Goal: Task Accomplishment & Management: Complete application form

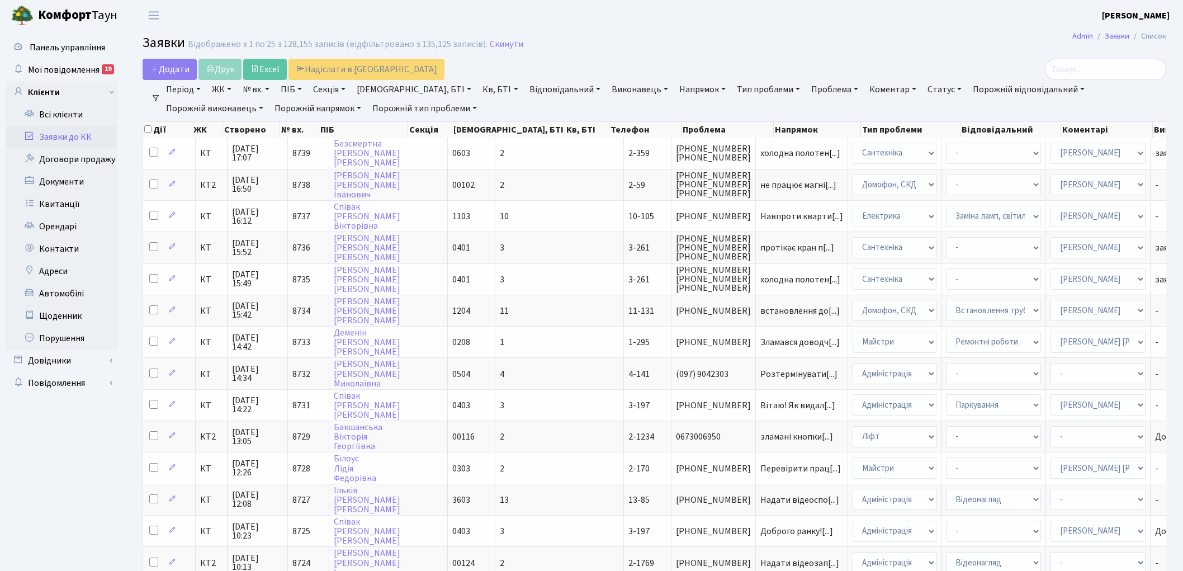
select select "25"
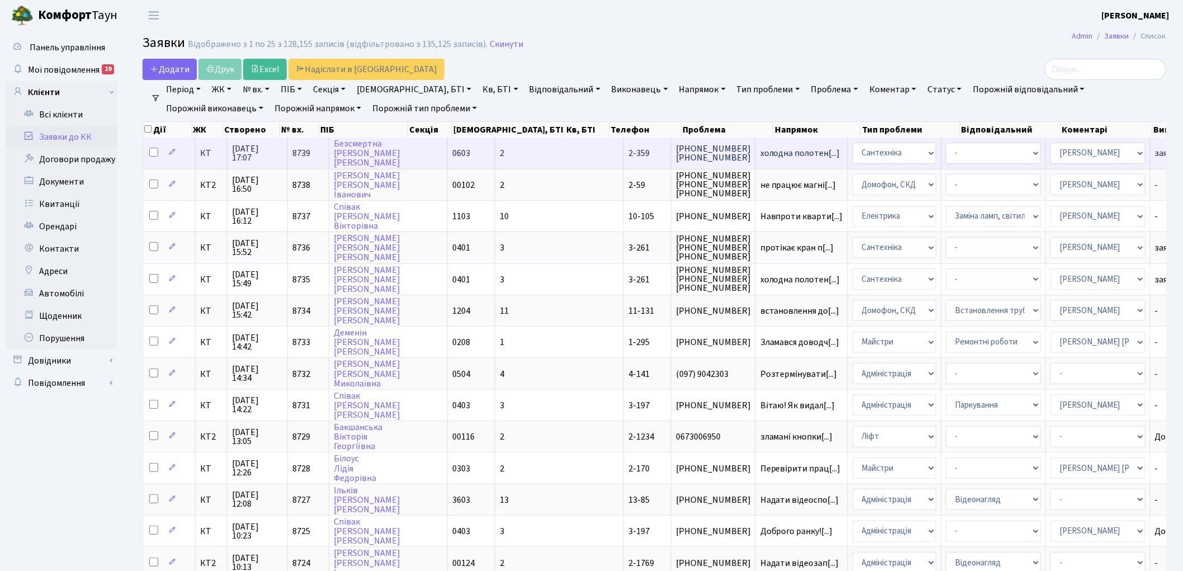
click at [296, 152] on span "8739" at bounding box center [301, 153] width 18 height 12
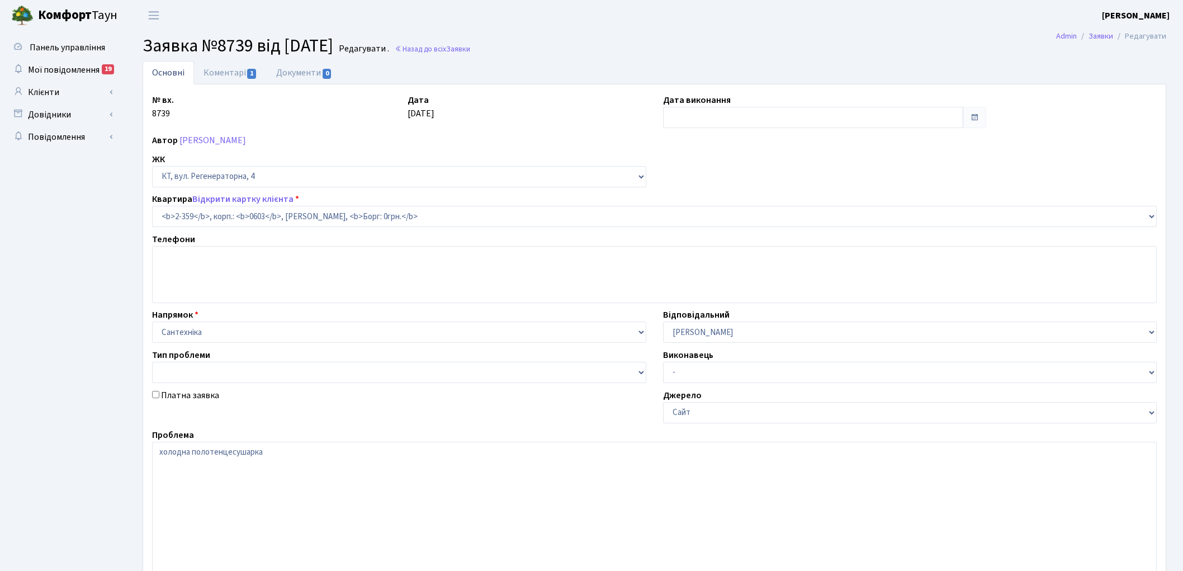
select select "1373"
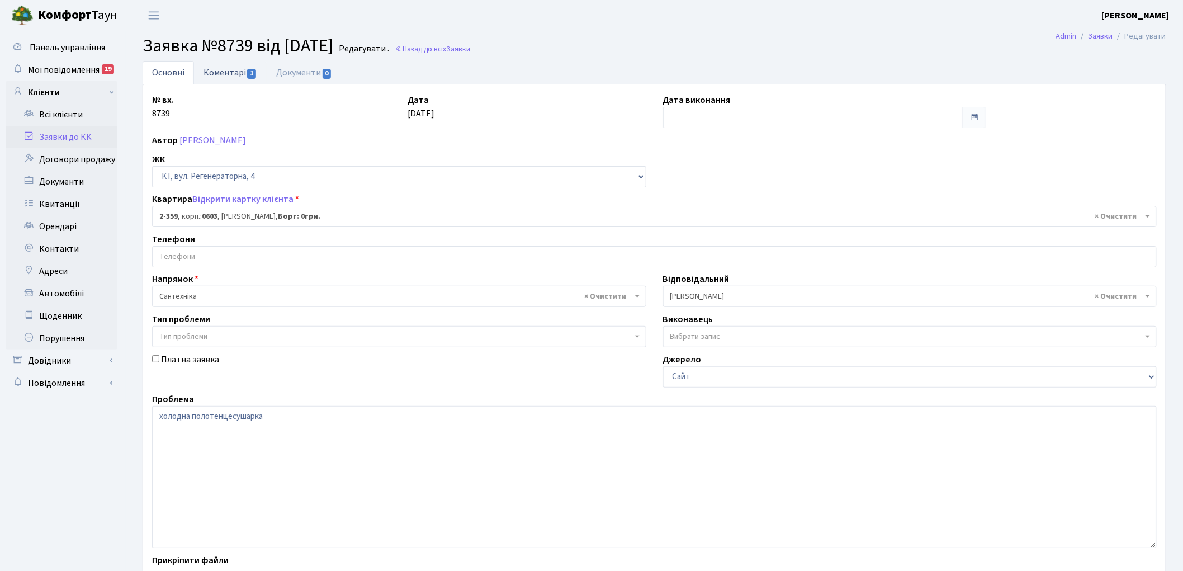
click at [211, 74] on link "Коментарі 1" at bounding box center [230, 72] width 73 height 23
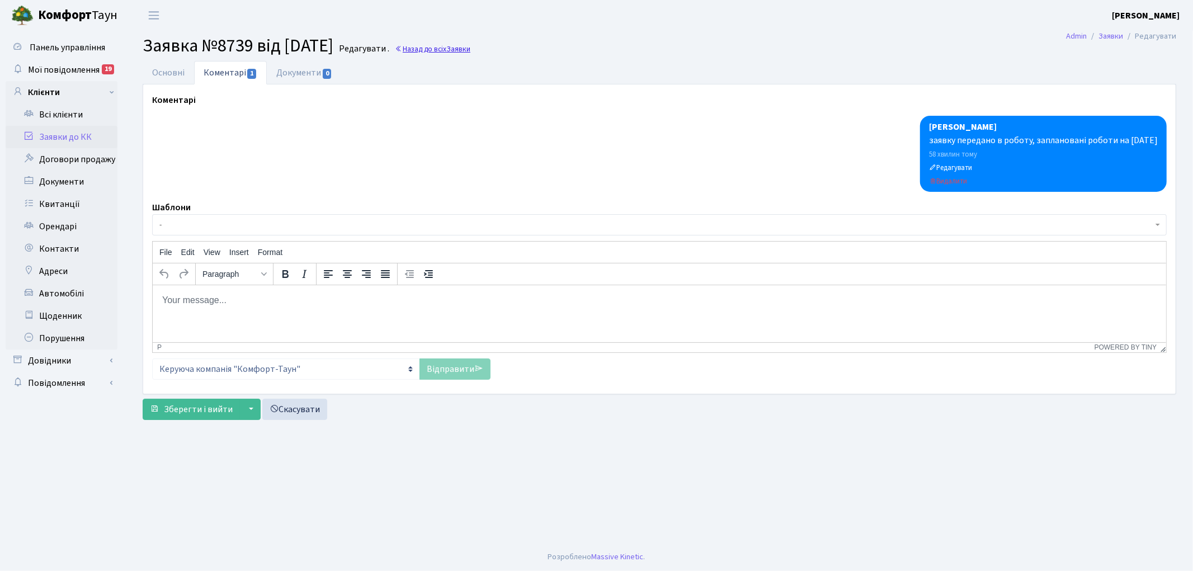
click at [451, 50] on link "Назад до всіх Заявки" at bounding box center [432, 49] width 75 height 11
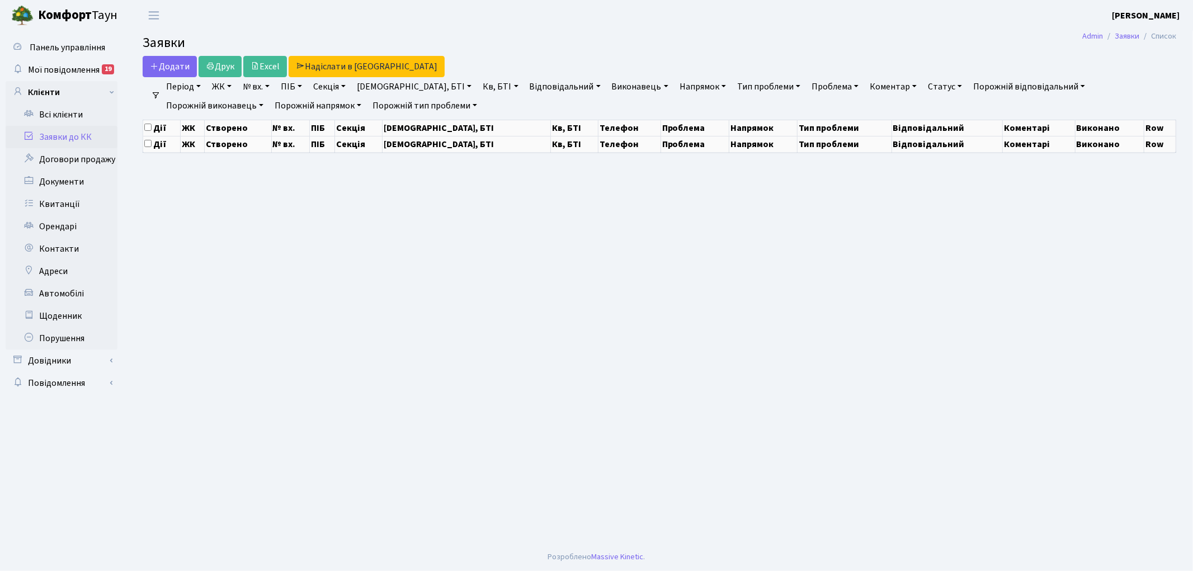
select select "25"
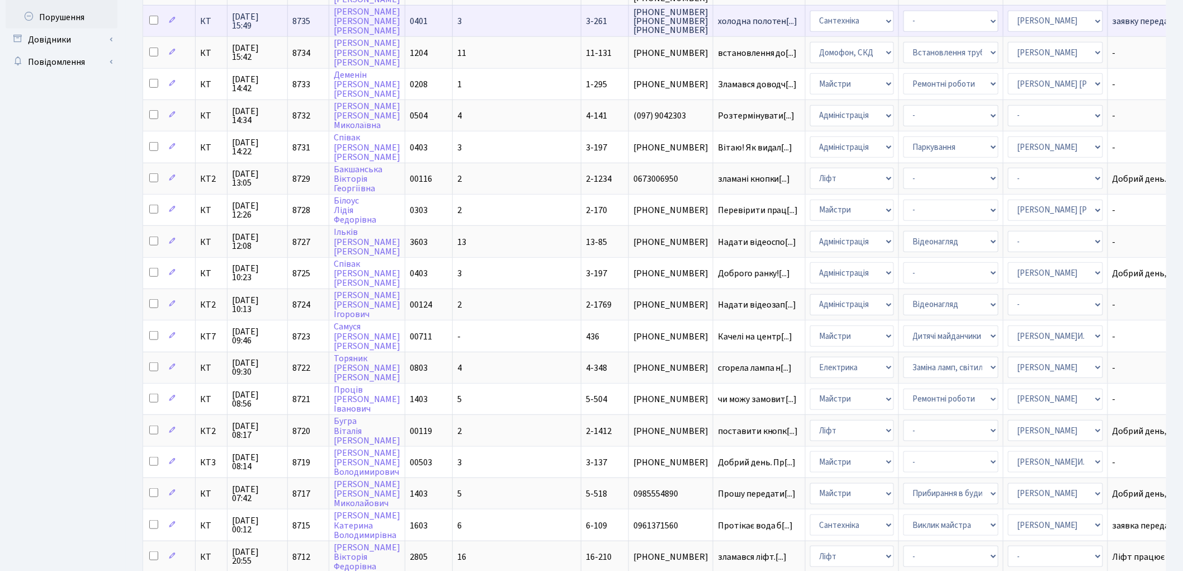
scroll to position [372, 0]
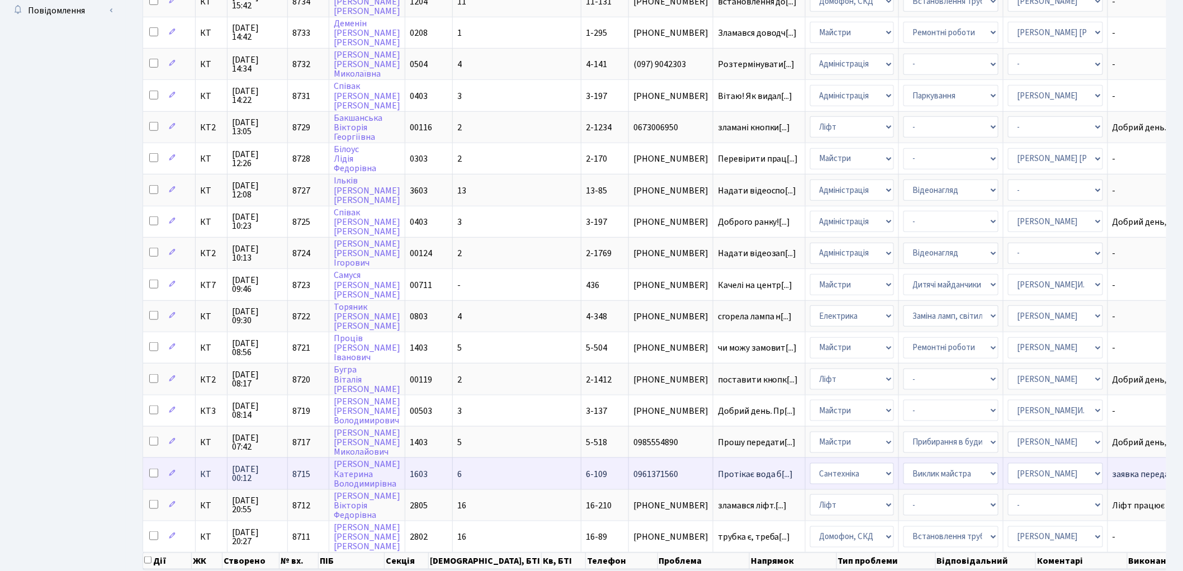
click at [299, 468] on span "8715" at bounding box center [301, 474] width 18 height 12
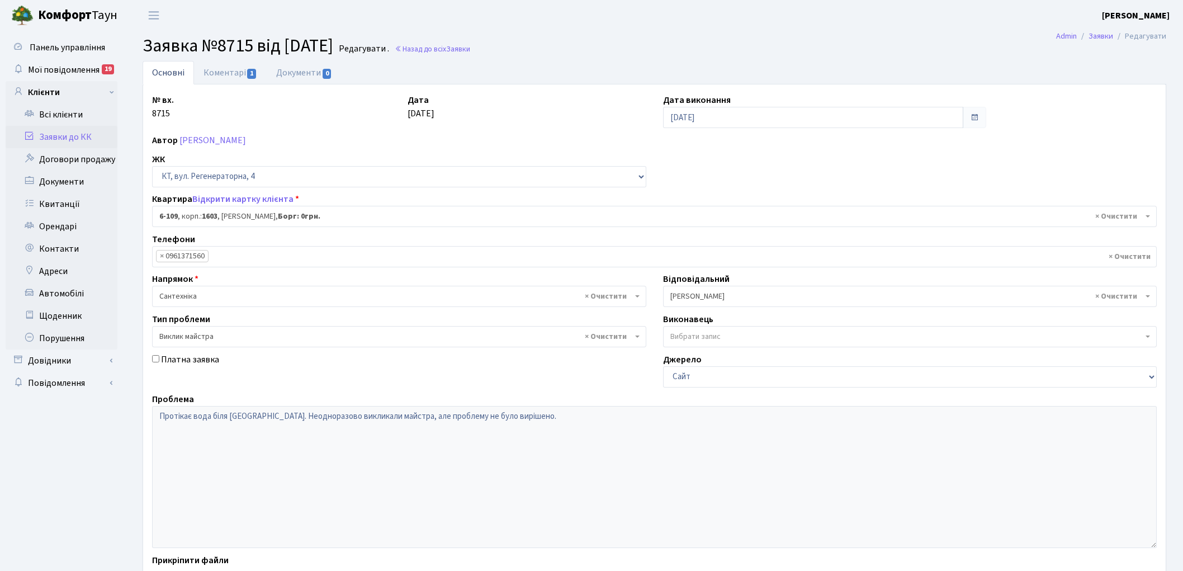
select select "5245"
select select "29"
click at [219, 70] on link "Коментарі 1" at bounding box center [230, 72] width 73 height 23
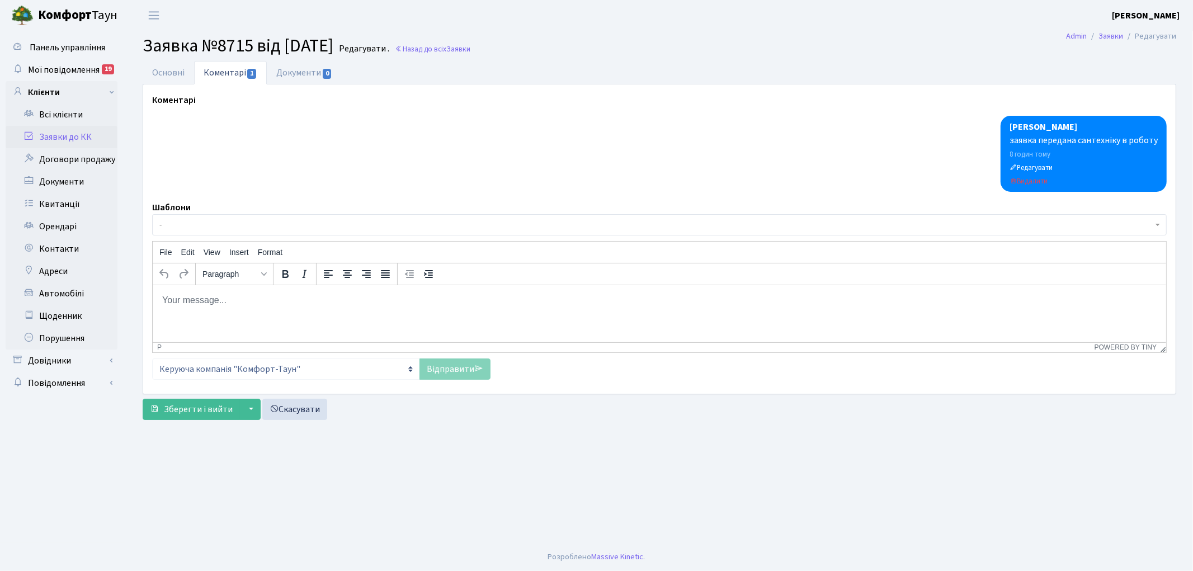
click at [305, 306] on html at bounding box center [658, 300] width 1013 height 30
click at [442, 370] on link "Відправити" at bounding box center [454, 368] width 71 height 21
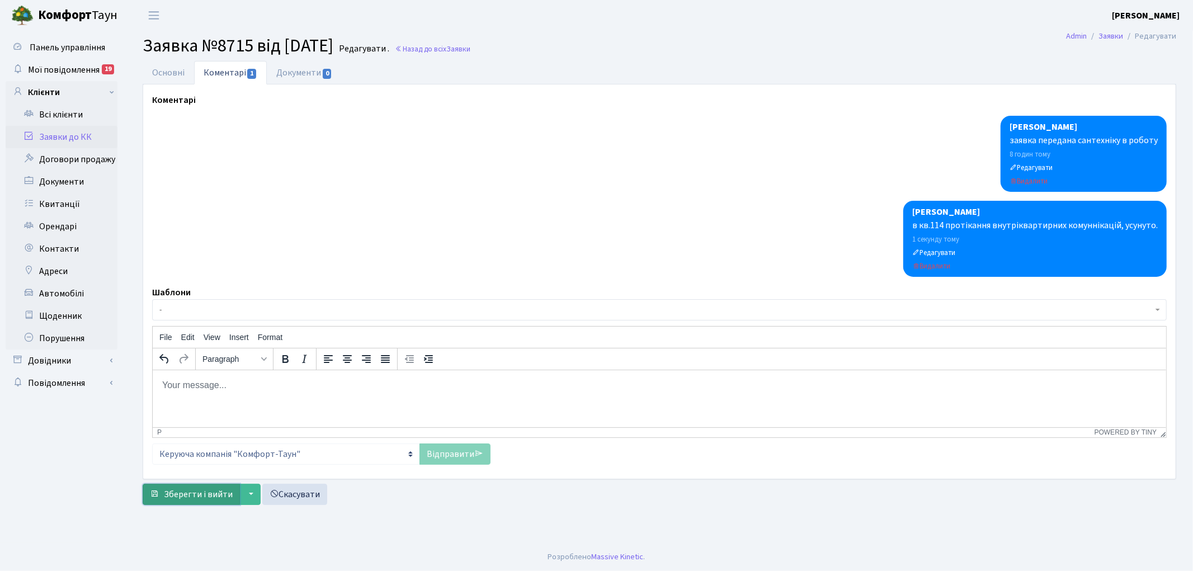
click at [193, 495] on span "Зберегти і вийти" at bounding box center [198, 494] width 69 height 12
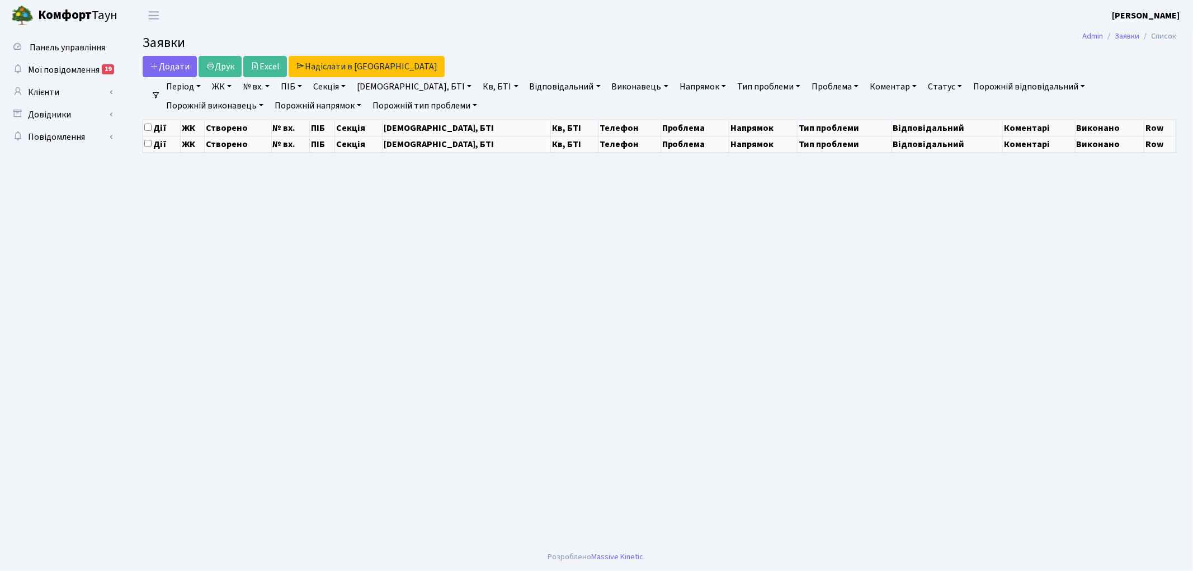
select select "25"
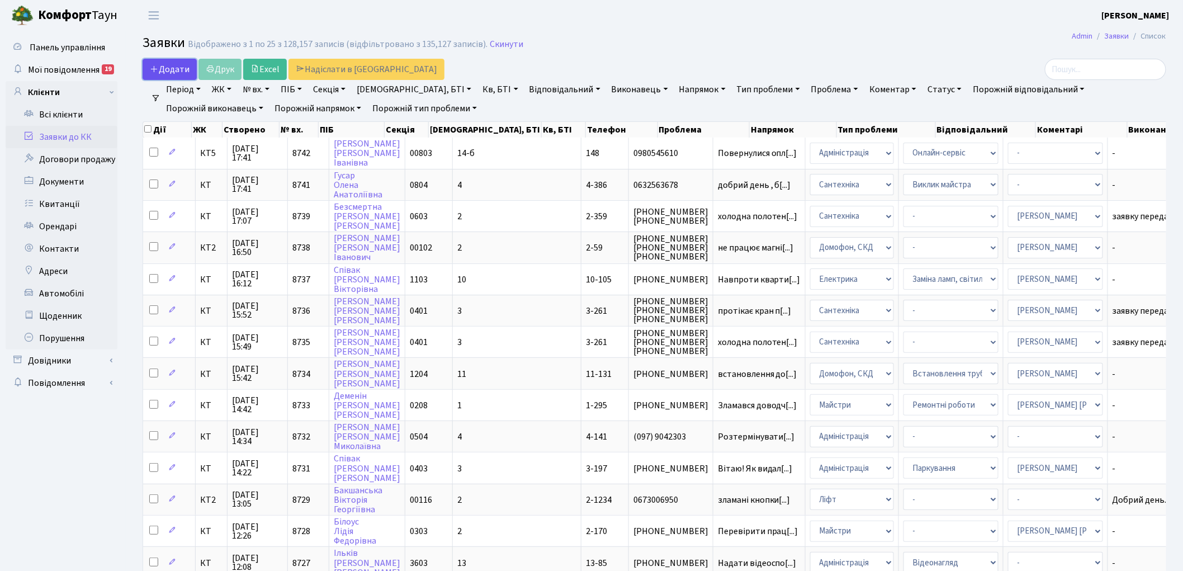
click at [160, 68] on span "Додати" at bounding box center [170, 69] width 40 height 12
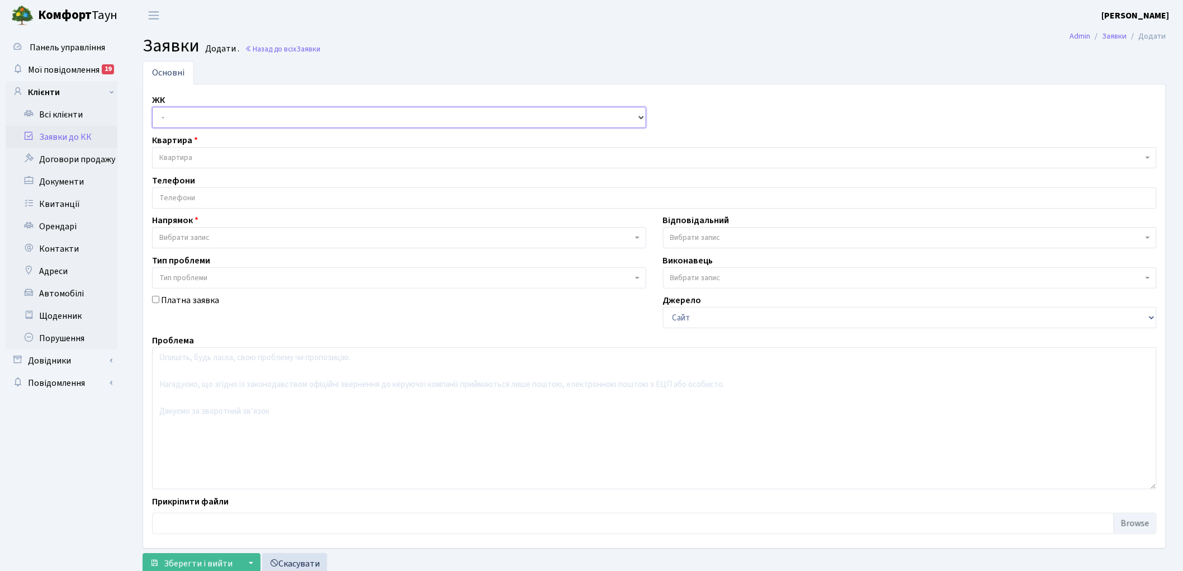
click at [172, 120] on select "- КТ, вул. Регенераторна, 4 КТ2, просп. Соборності, 17 КТ3, вул. Березнева, 16 …" at bounding box center [399, 117] width 494 height 21
select select "271"
click at [152, 107] on select "- КТ, вул. Регенераторна, 4 КТ2, просп. Соборності, 17 КТ3, вул. Березнева, 16 …" at bounding box center [399, 117] width 494 height 21
select select
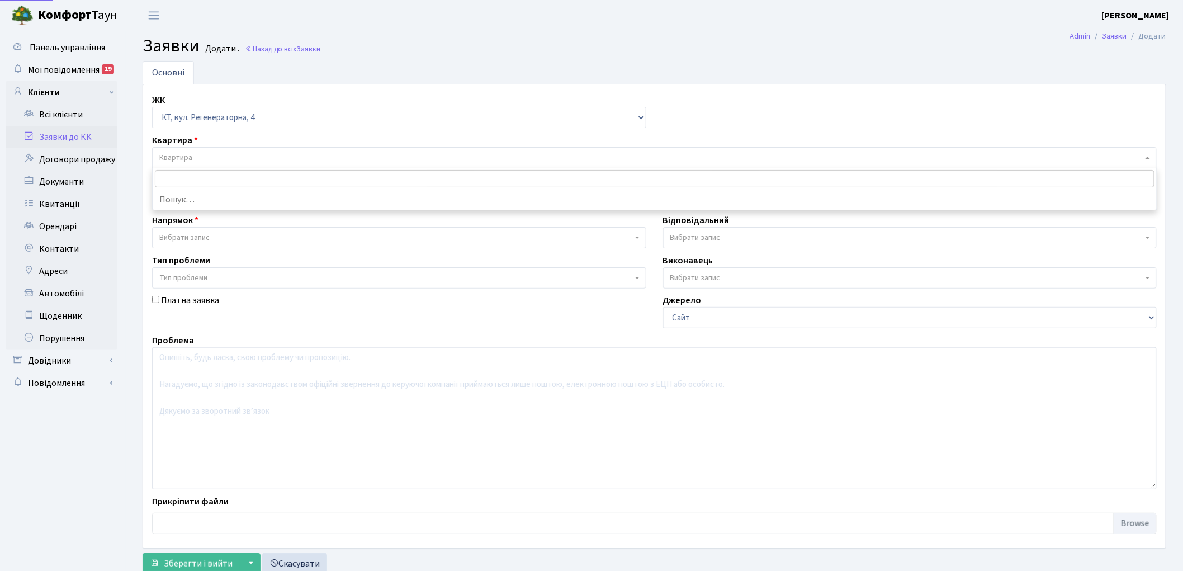
click at [179, 153] on span "Квартира" at bounding box center [175, 157] width 33 height 11
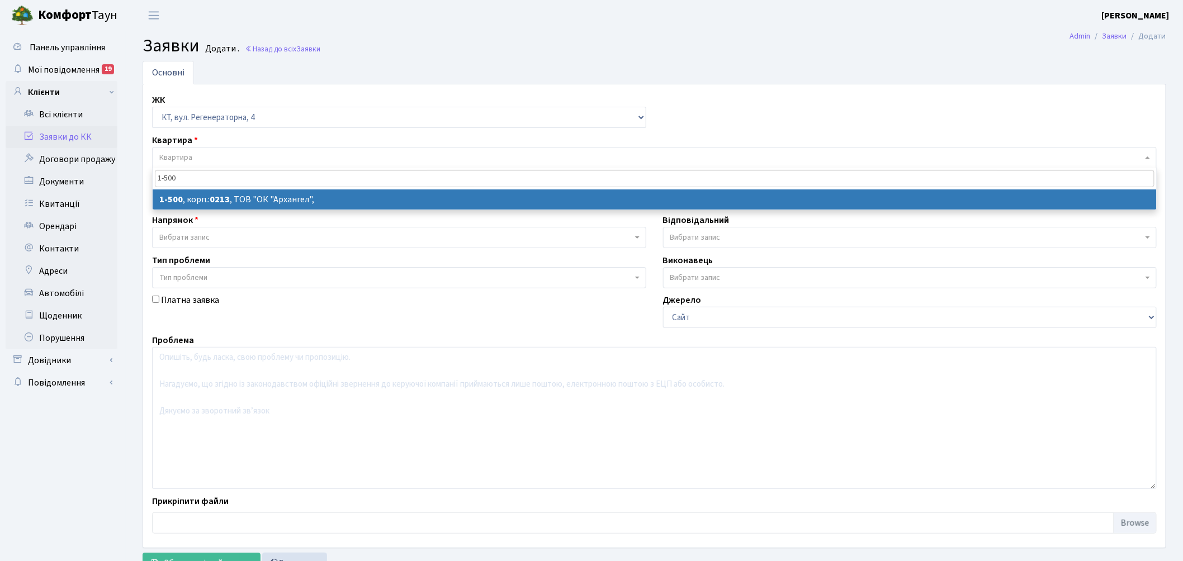
type input "1-500"
select select
select select "16285"
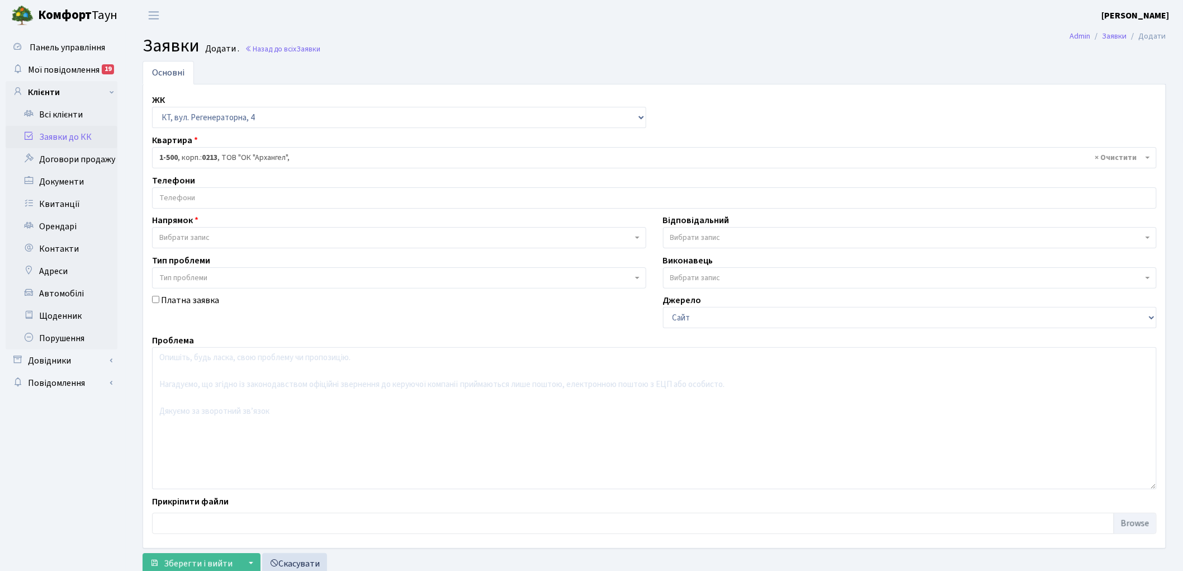
click at [188, 236] on span "Вибрати запис" at bounding box center [184, 237] width 50 height 11
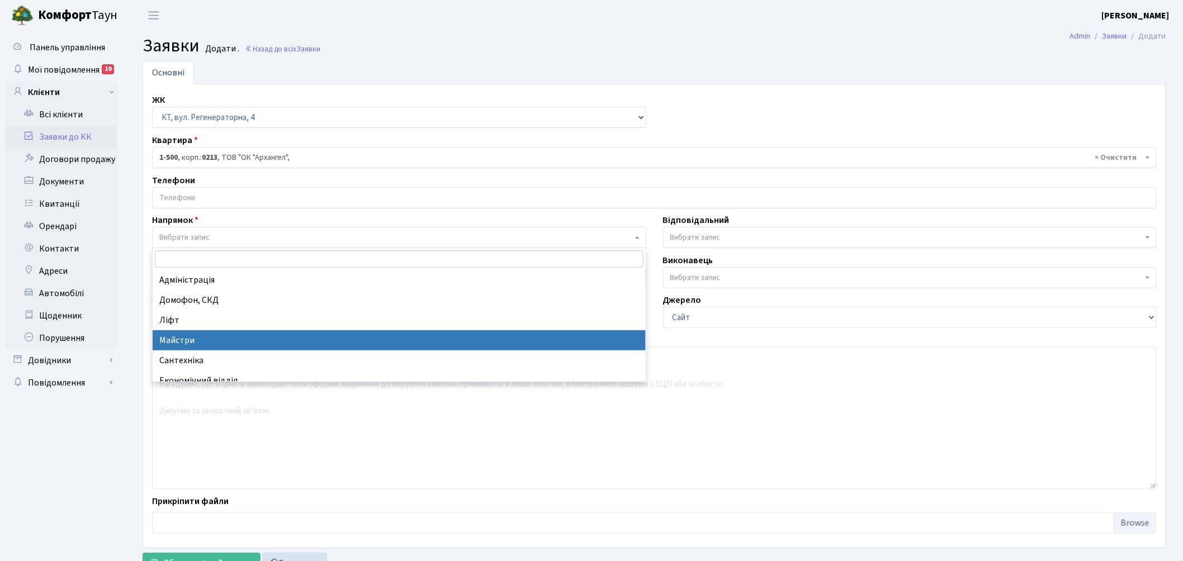
select select "1"
select select
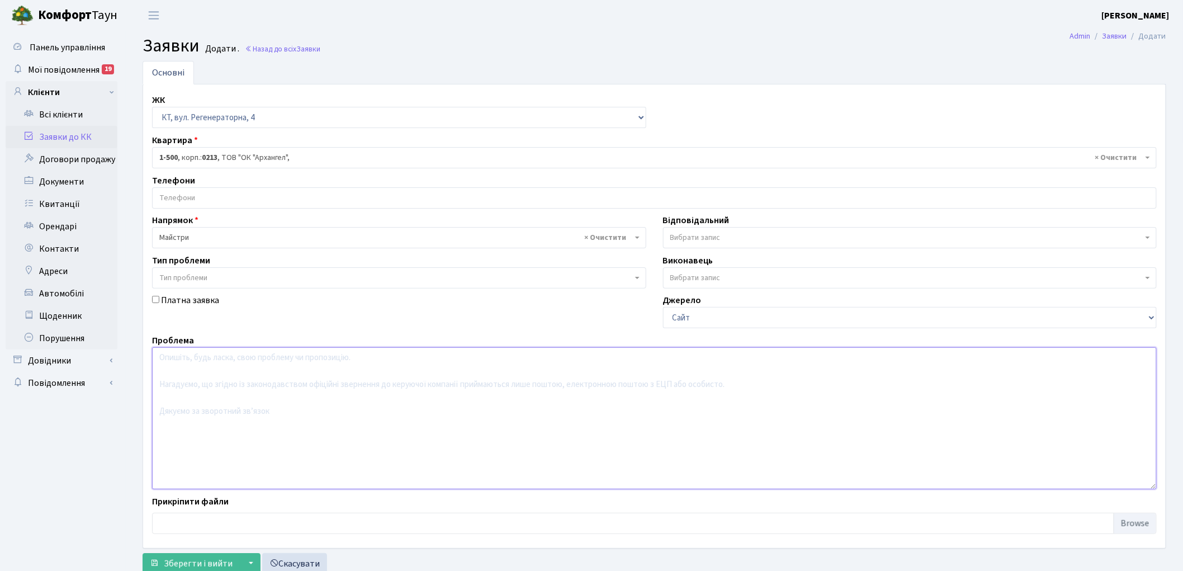
click at [203, 404] on textarea at bounding box center [654, 418] width 1005 height 142
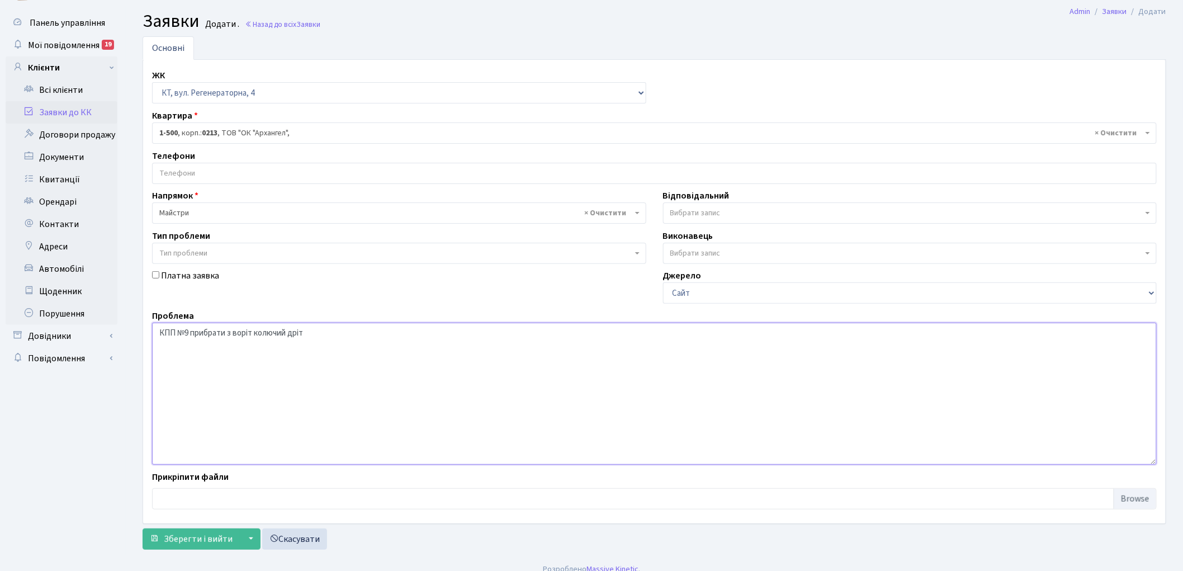
scroll to position [37, 0]
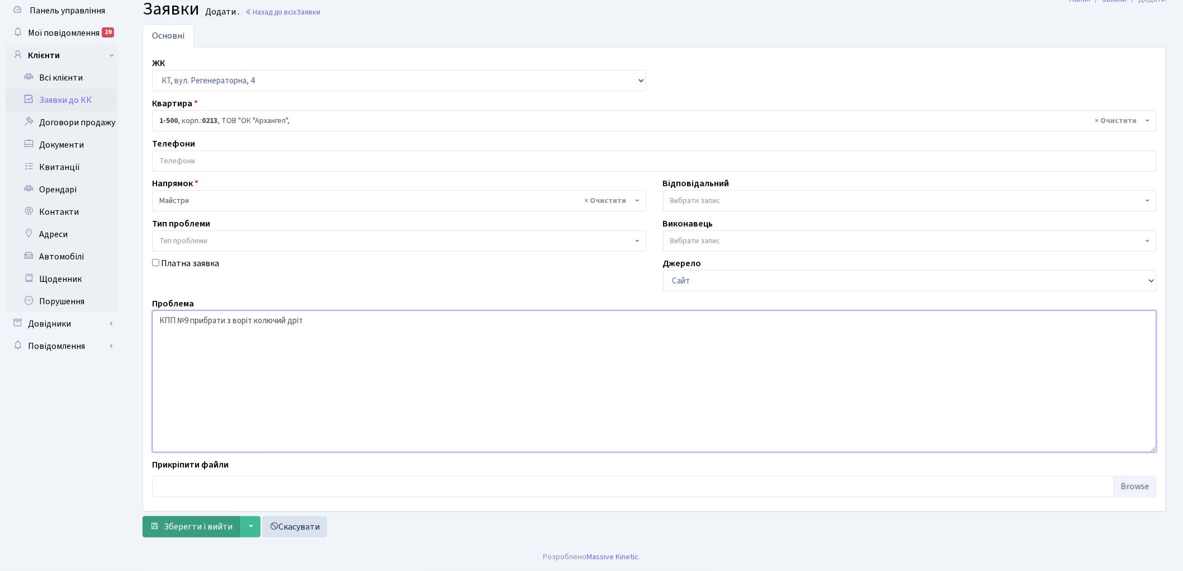
type textarea "КПП №9 прибрати з воріт колючий дріт"
click at [187, 523] on span "Зберегти і вийти" at bounding box center [198, 527] width 69 height 12
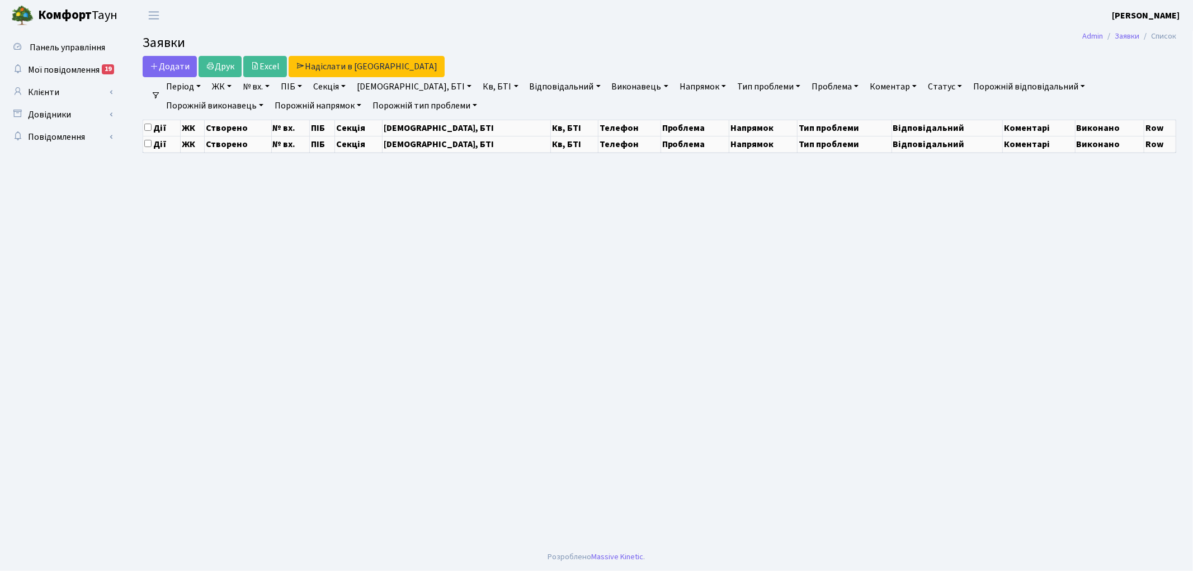
select select "25"
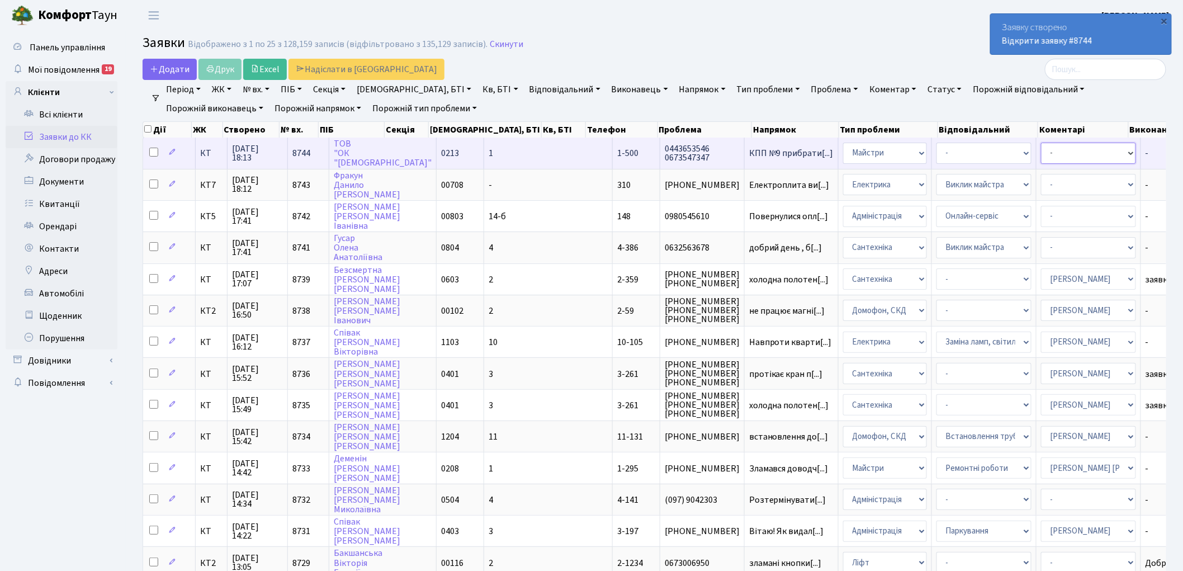
click at [1041, 150] on select "- Адміністратор ЖК ДП Адміністратор ЖК КТ Адміністратор ЖК СП [PERSON_NAME] [PE…" at bounding box center [1088, 153] width 95 height 21
select select "18"
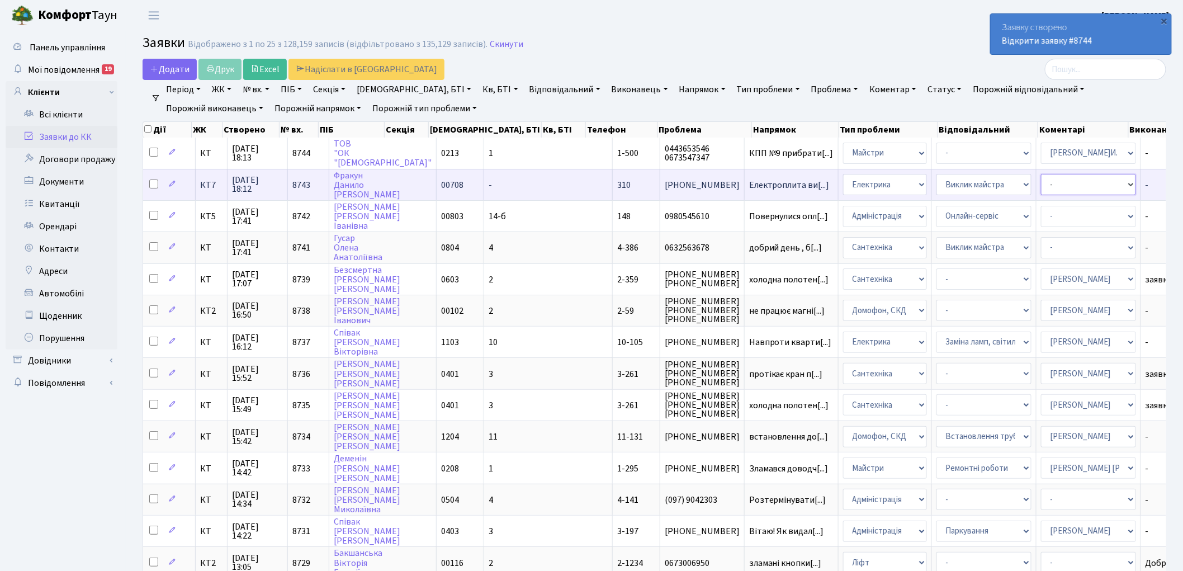
click at [1041, 186] on select "- Адміністратор ЖК ДП Адміністратор ЖК КТ Адміністратор ЖК СП [PERSON_NAME] [PE…" at bounding box center [1088, 184] width 95 height 21
select select "22"
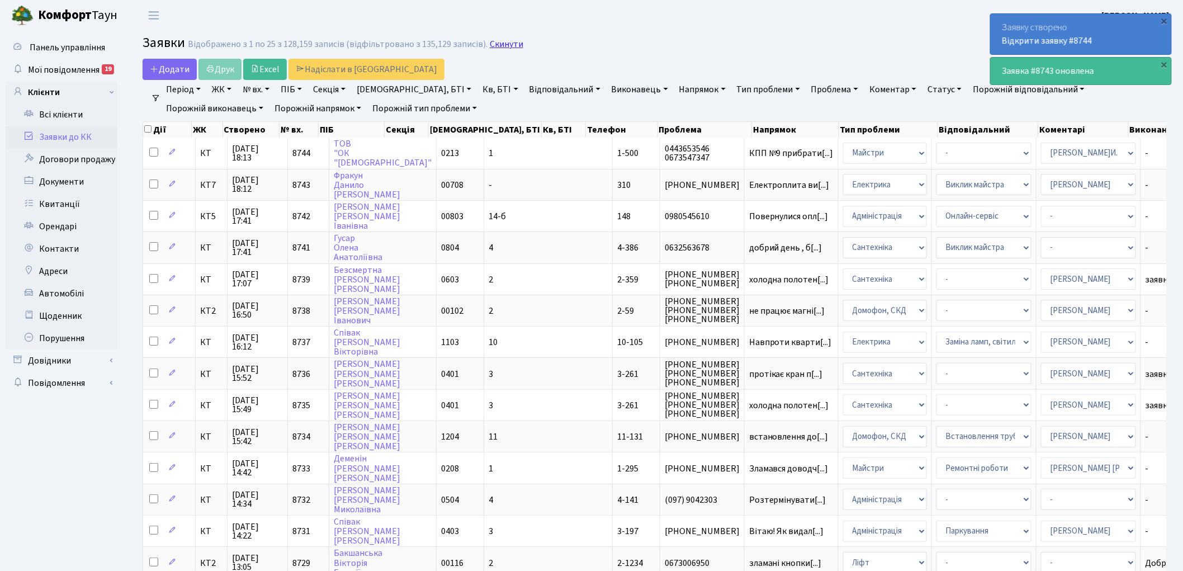
click at [497, 46] on link "Скинути" at bounding box center [507, 44] width 34 height 11
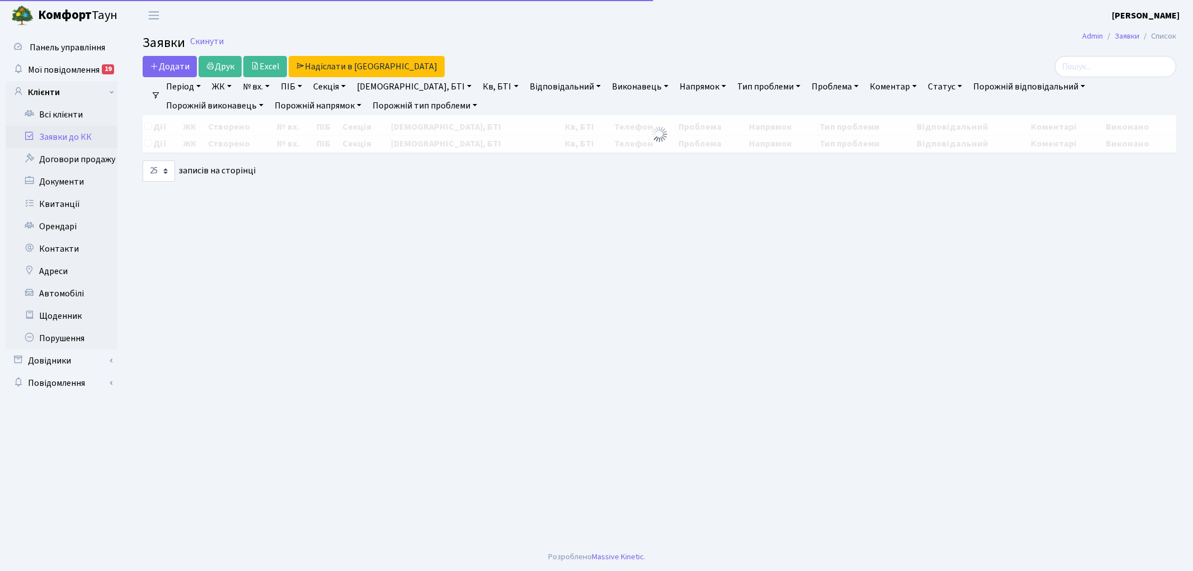
select select "25"
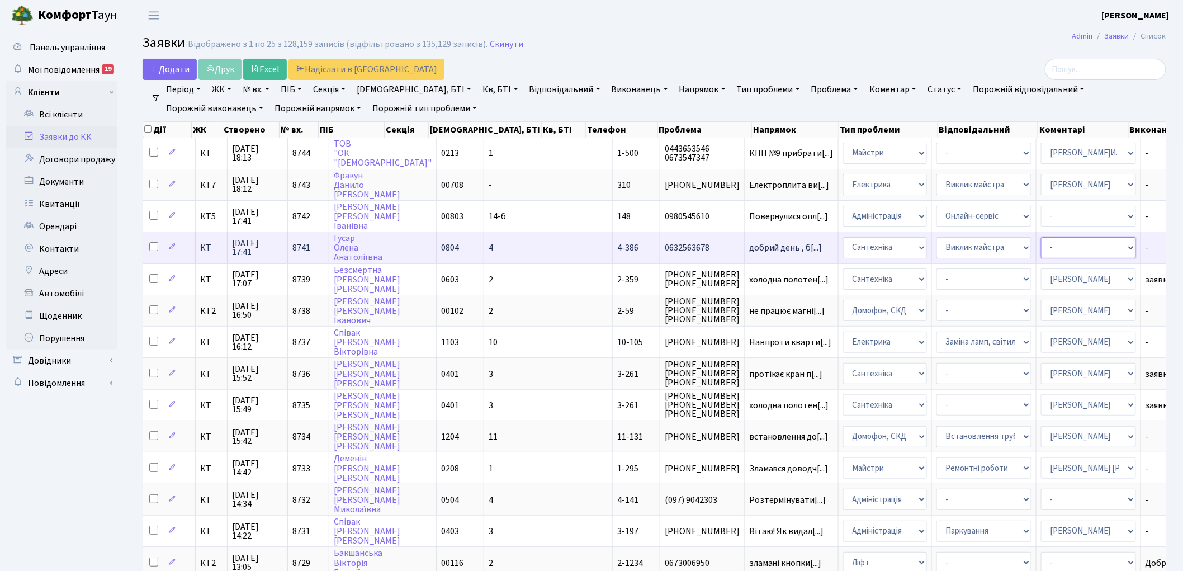
click at [1041, 250] on select "- Адміністратор ЖК ДП Адміністратор ЖК КТ Адміністратор ЖК СП [PERSON_NAME] [PE…" at bounding box center [1088, 247] width 95 height 21
select select "67"
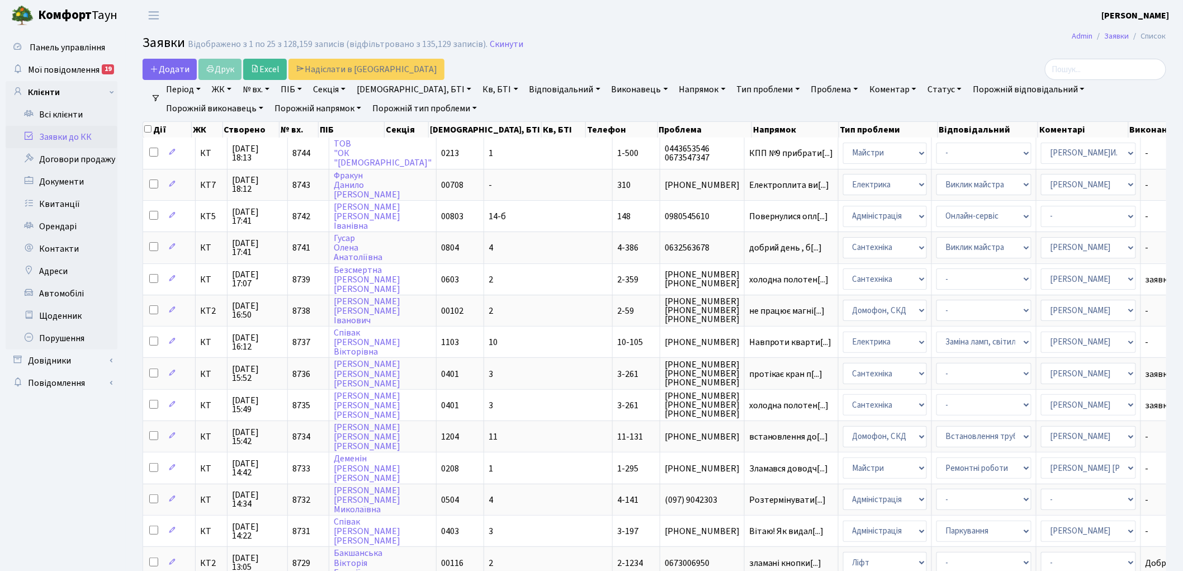
click at [480, 40] on span "Відображено з 1 по 25 з 128,159 записів (відфільтровано з 135,129 записів). Ски…" at bounding box center [356, 44] width 336 height 11
click at [503, 45] on link "Скинути" at bounding box center [507, 44] width 34 height 11
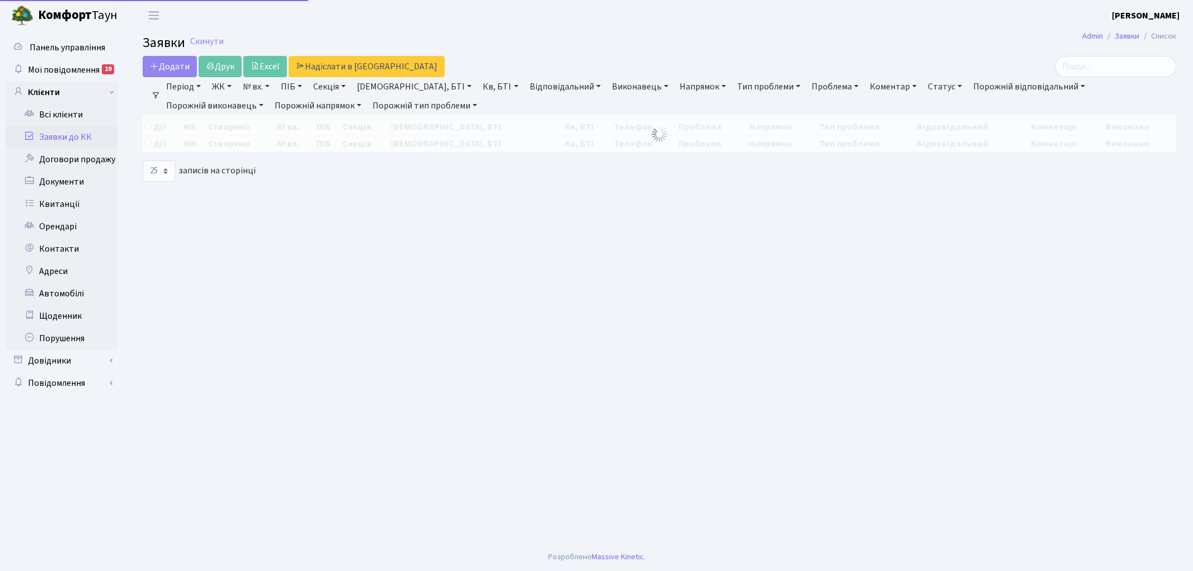
select select "25"
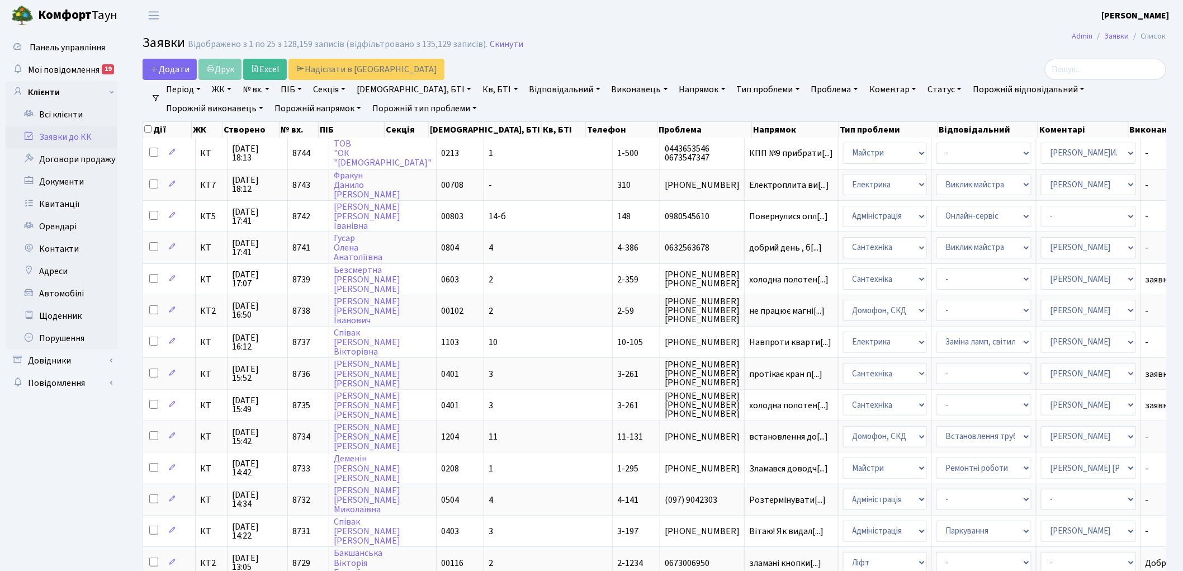
click at [503, 45] on link "Скинути" at bounding box center [507, 44] width 34 height 11
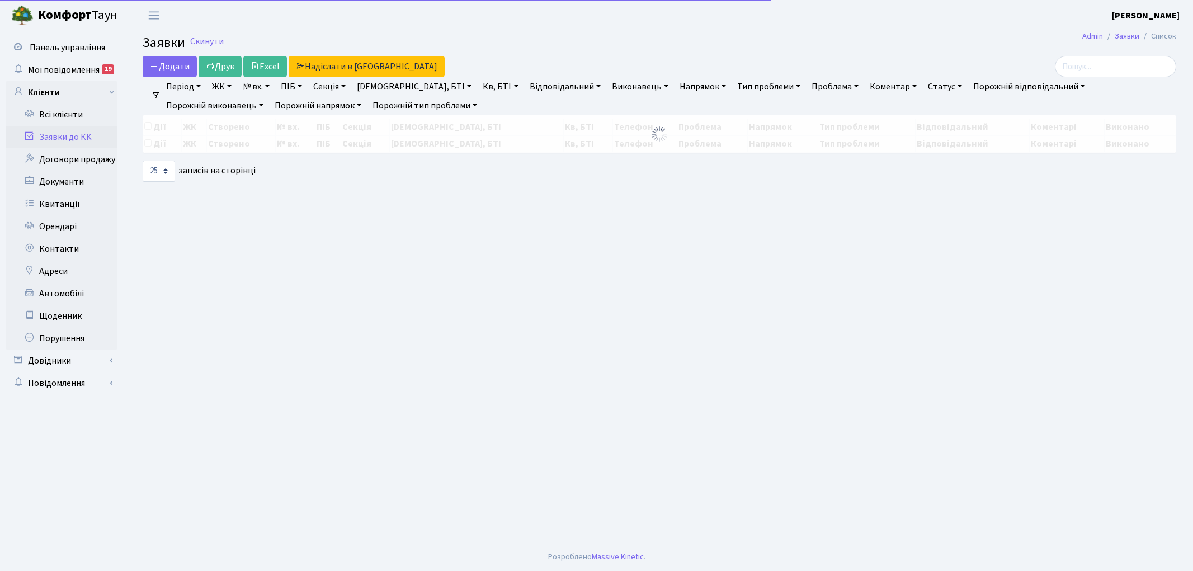
select select "25"
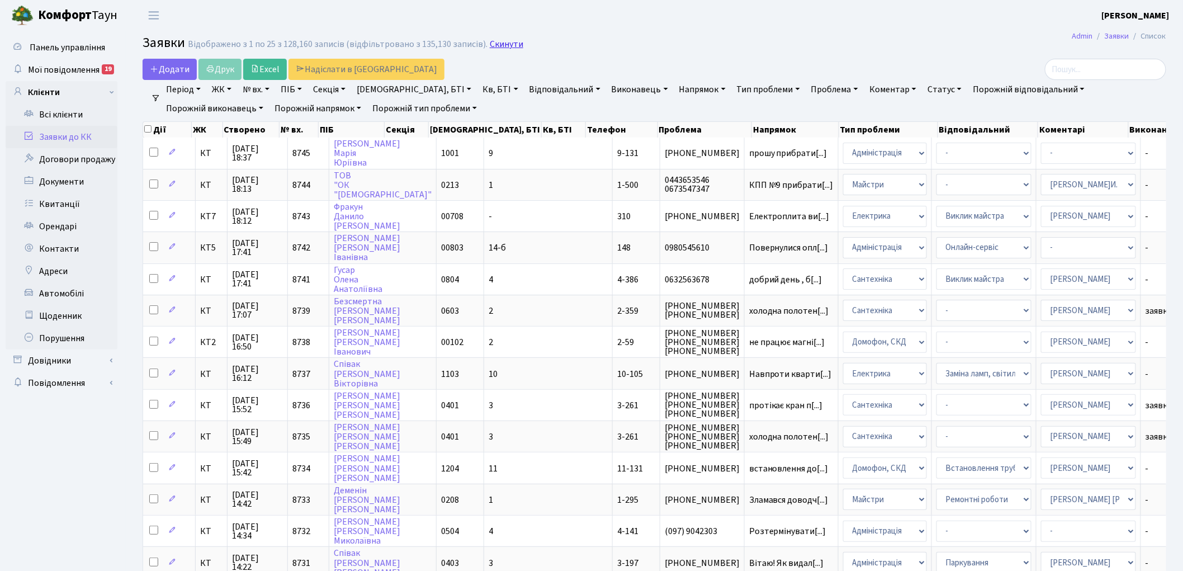
click at [500, 45] on link "Скинути" at bounding box center [507, 44] width 34 height 11
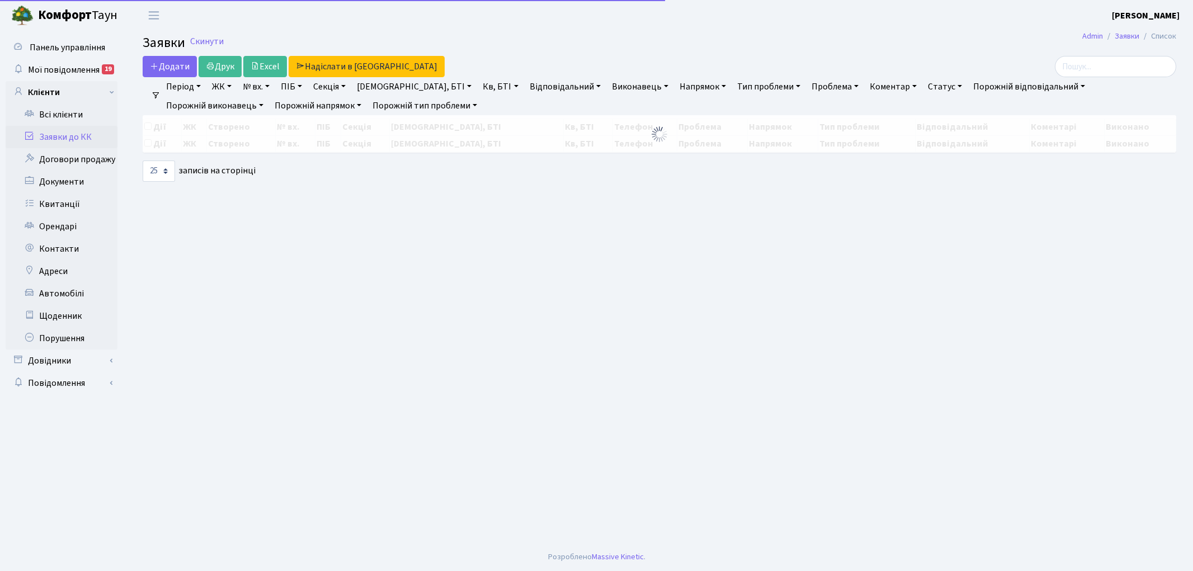
select select "25"
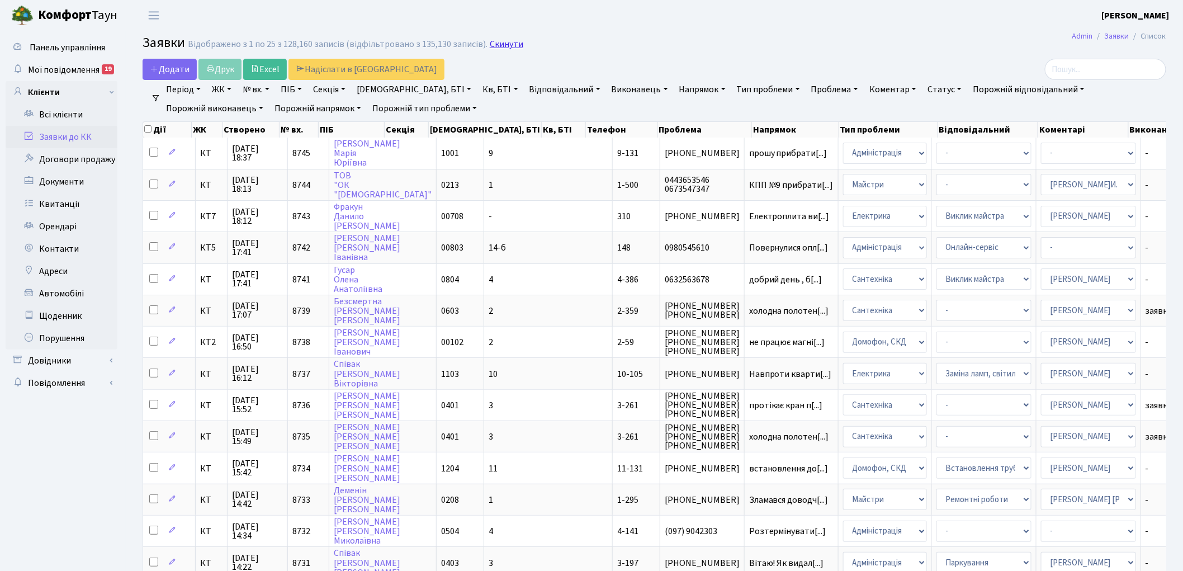
click at [493, 41] on link "Скинути" at bounding box center [507, 44] width 34 height 11
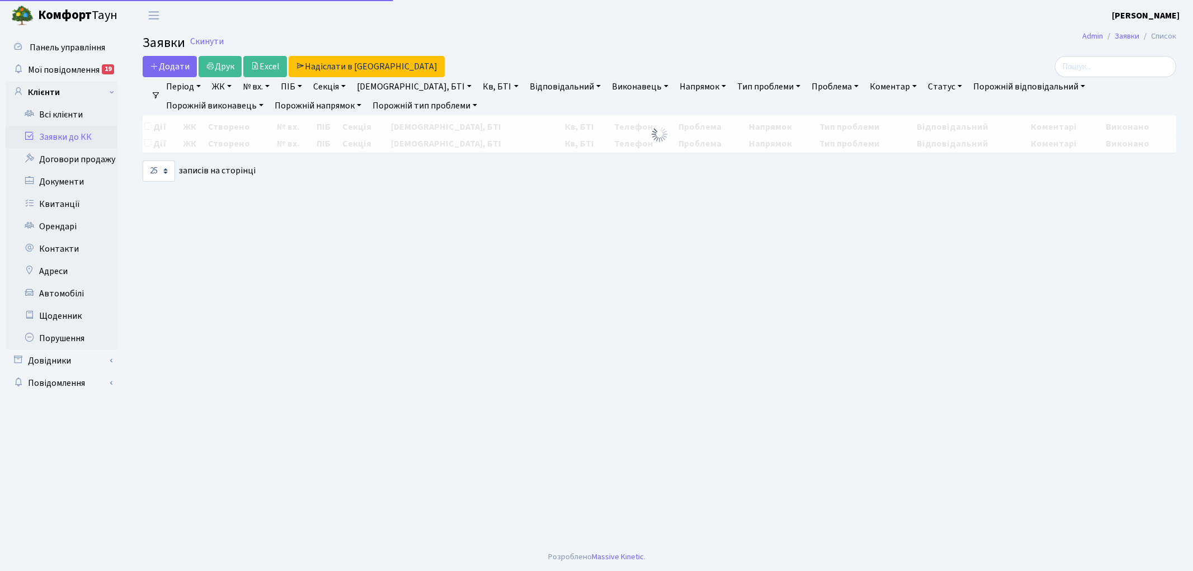
select select "25"
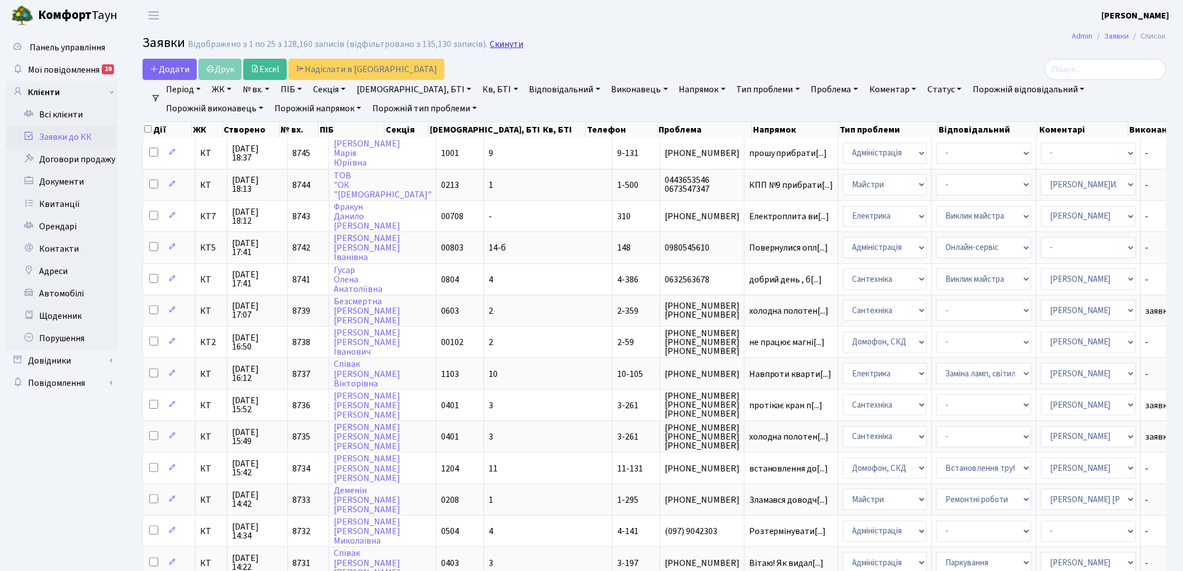
click at [498, 43] on link "Скинути" at bounding box center [507, 44] width 34 height 11
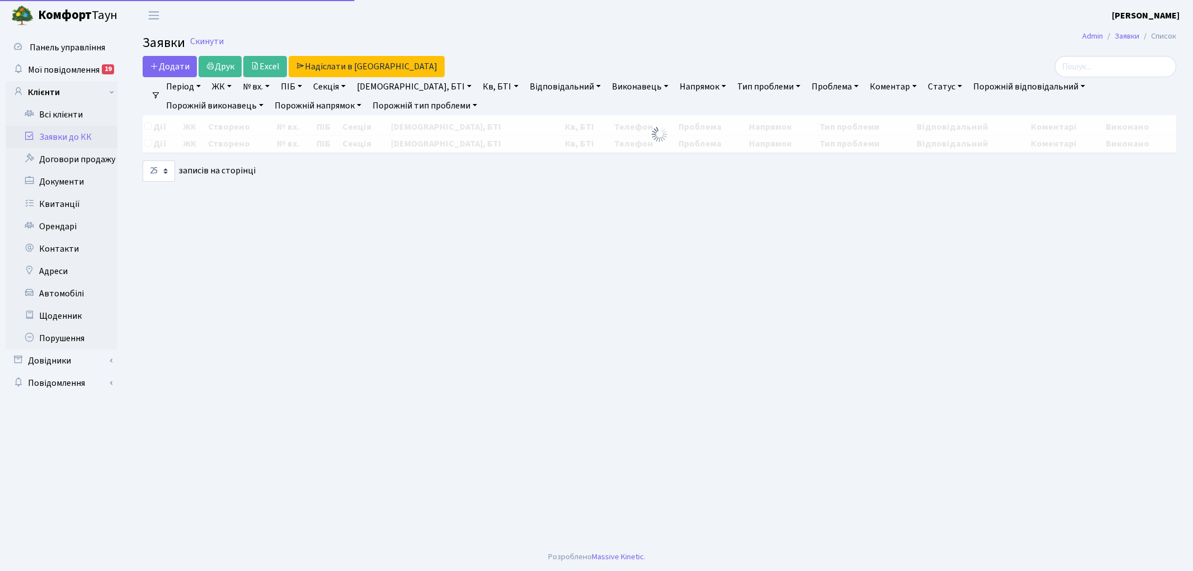
select select "25"
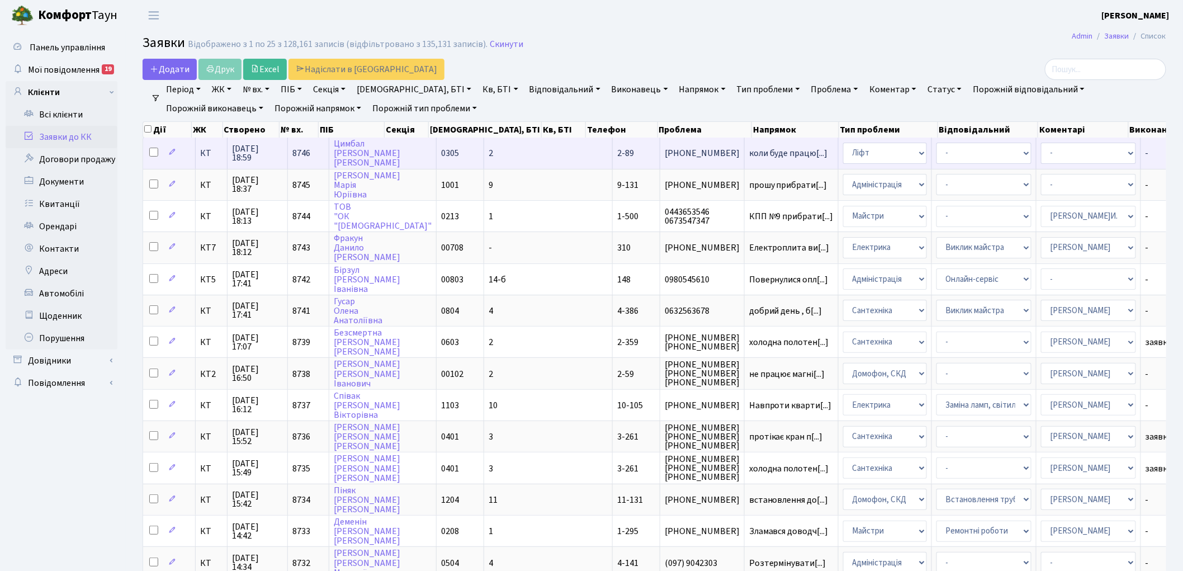
click at [300, 149] on span "8746" at bounding box center [301, 153] width 18 height 12
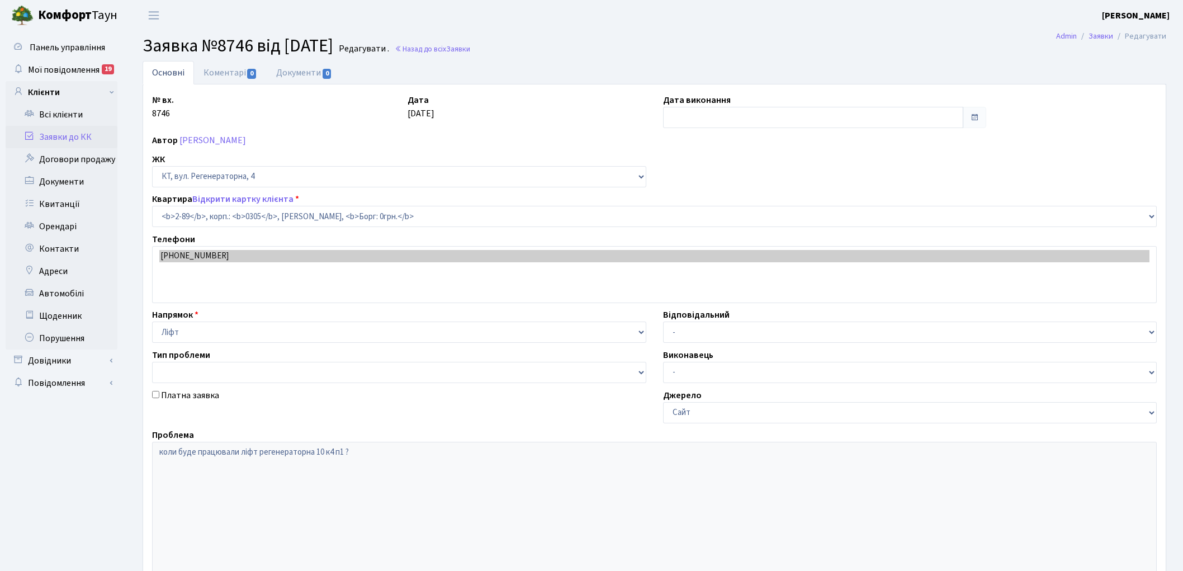
select select "658"
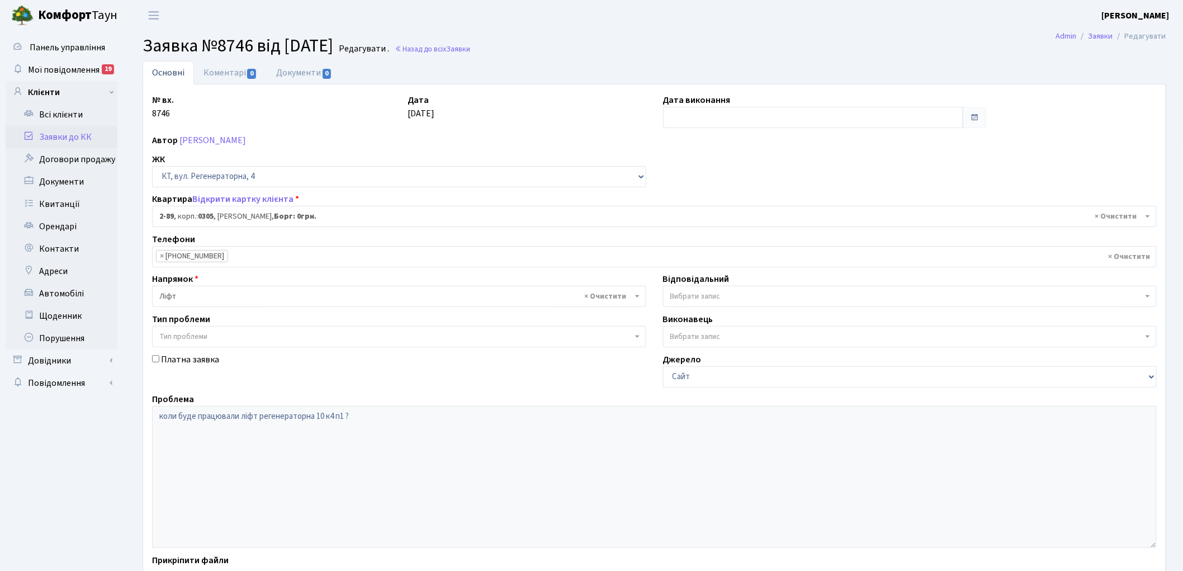
click at [461, 55] on h2 "Заявка №8746 від 06.10.2025 Редагувати . Назад до всіх Заявки" at bounding box center [655, 45] width 1024 height 21
click at [462, 49] on link "Назад до всіх Заявки" at bounding box center [432, 49] width 75 height 11
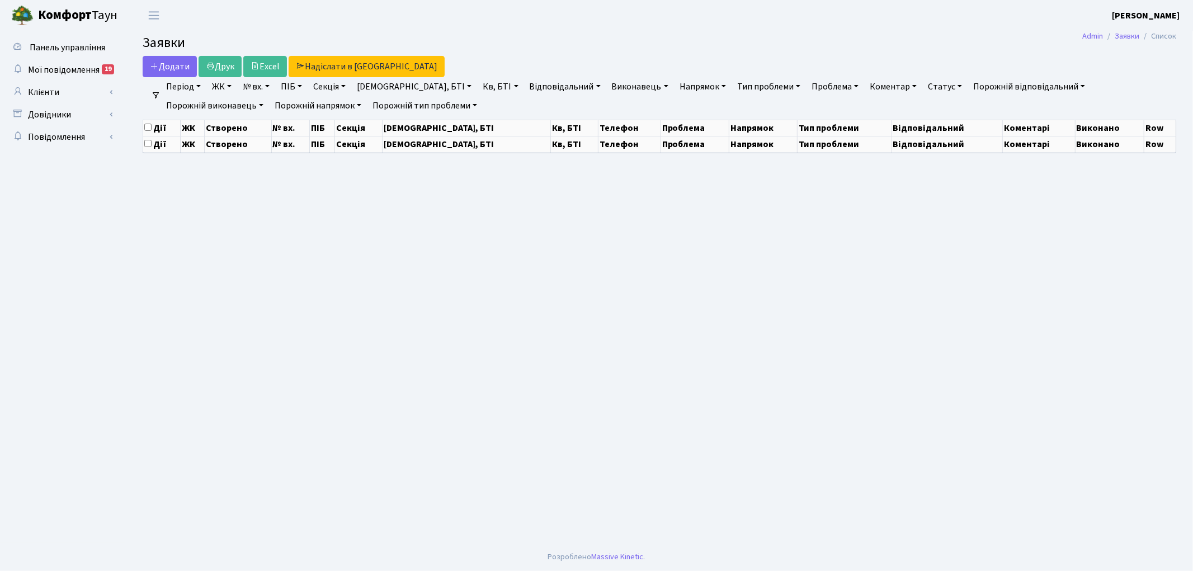
select select "25"
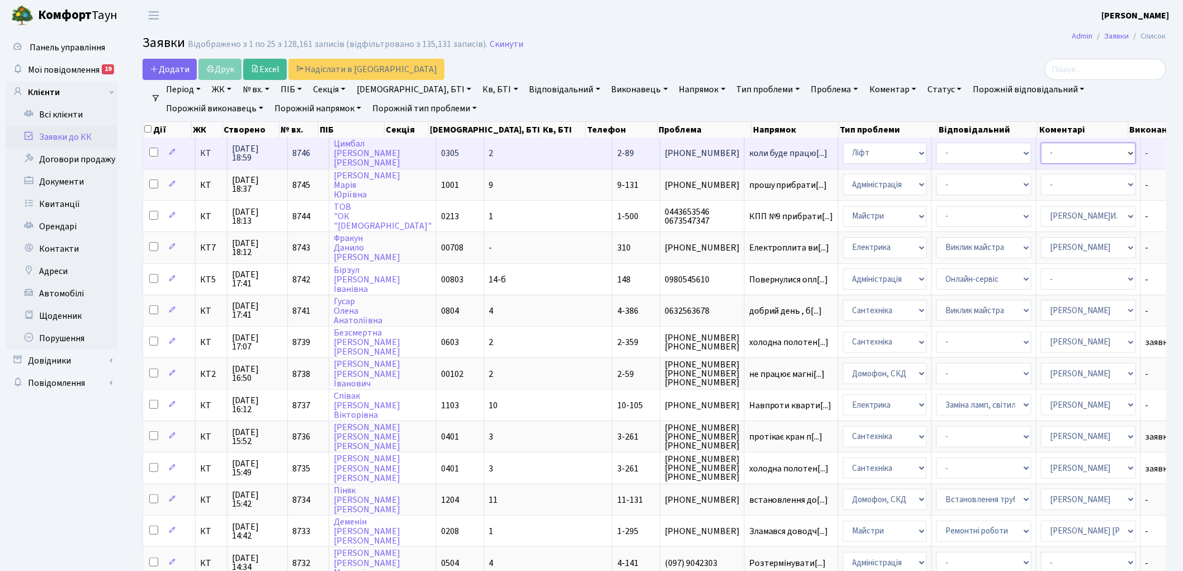
click at [1041, 153] on select "- Адміністратор ЖК ДП Адміністратор ЖК КТ Адміністратор ЖК СП Вижул В. В. Горді…" at bounding box center [1088, 153] width 95 height 21
select select "11"
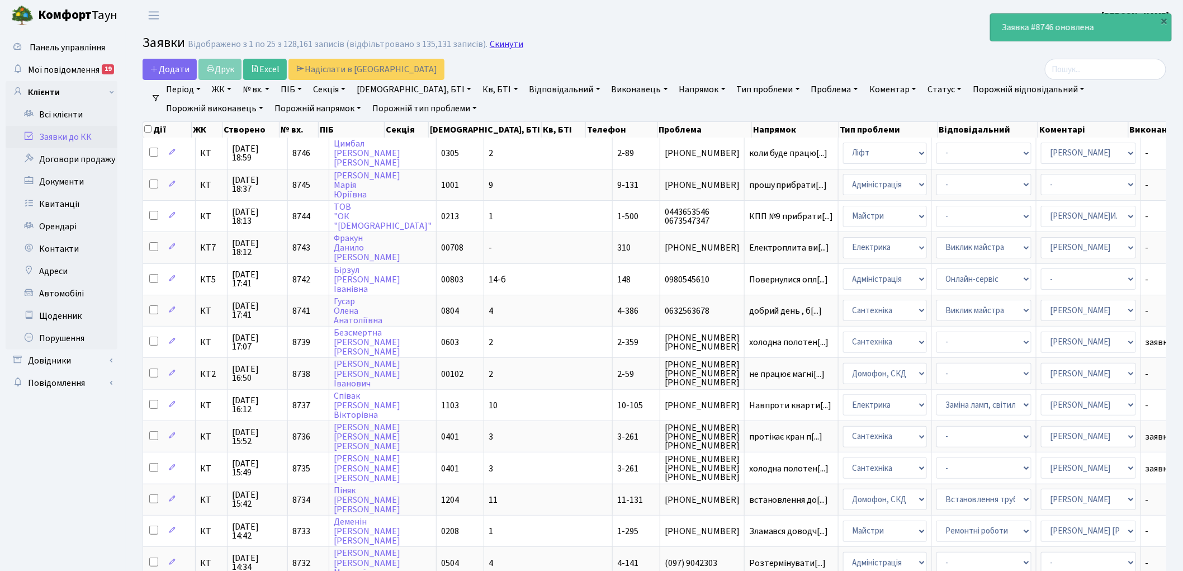
click at [495, 46] on link "Скинути" at bounding box center [507, 44] width 34 height 11
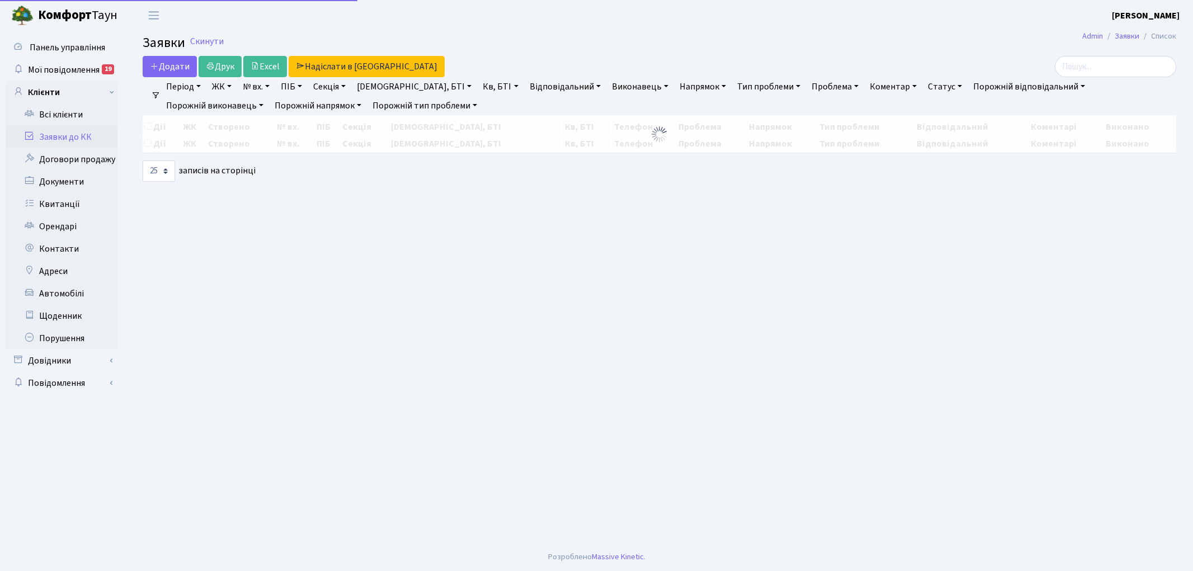
select select "25"
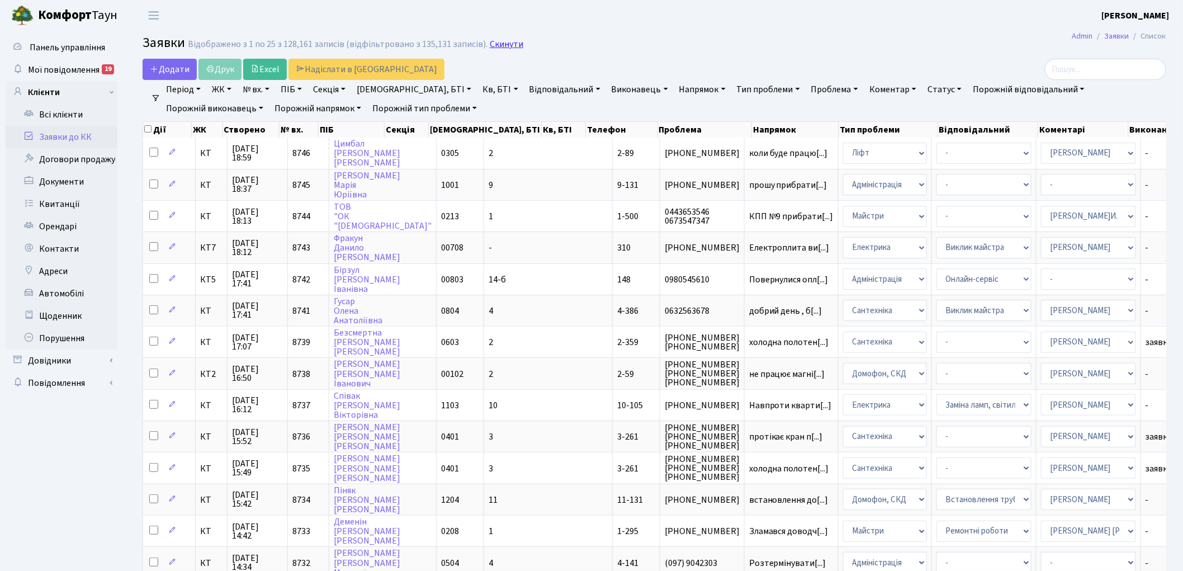
click at [496, 47] on link "Скинути" at bounding box center [507, 44] width 34 height 11
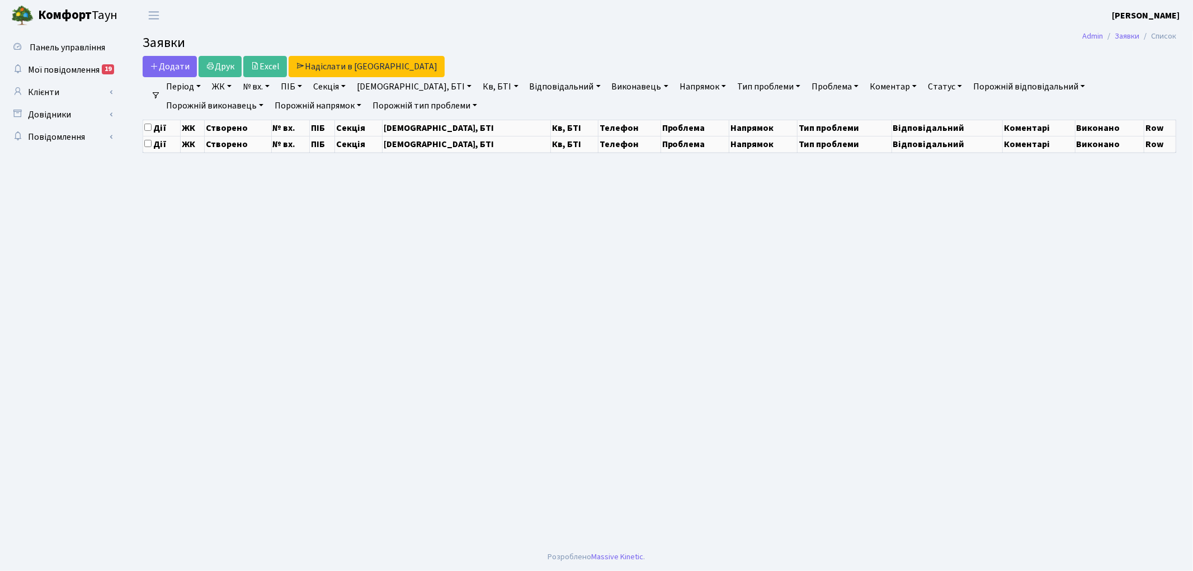
select select "25"
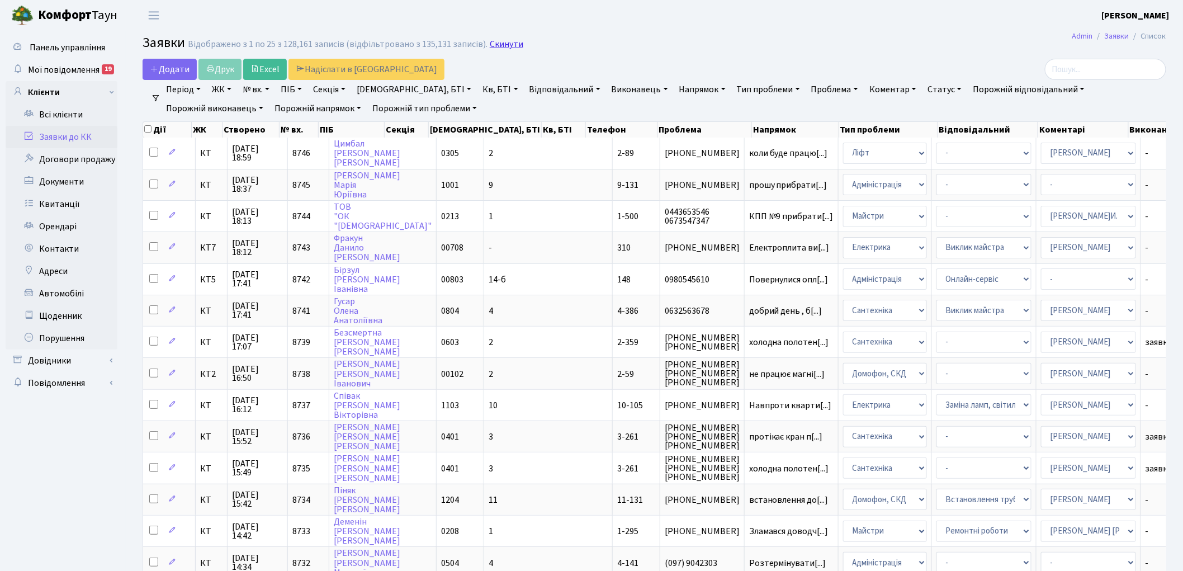
click at [494, 48] on link "Скинути" at bounding box center [507, 44] width 34 height 11
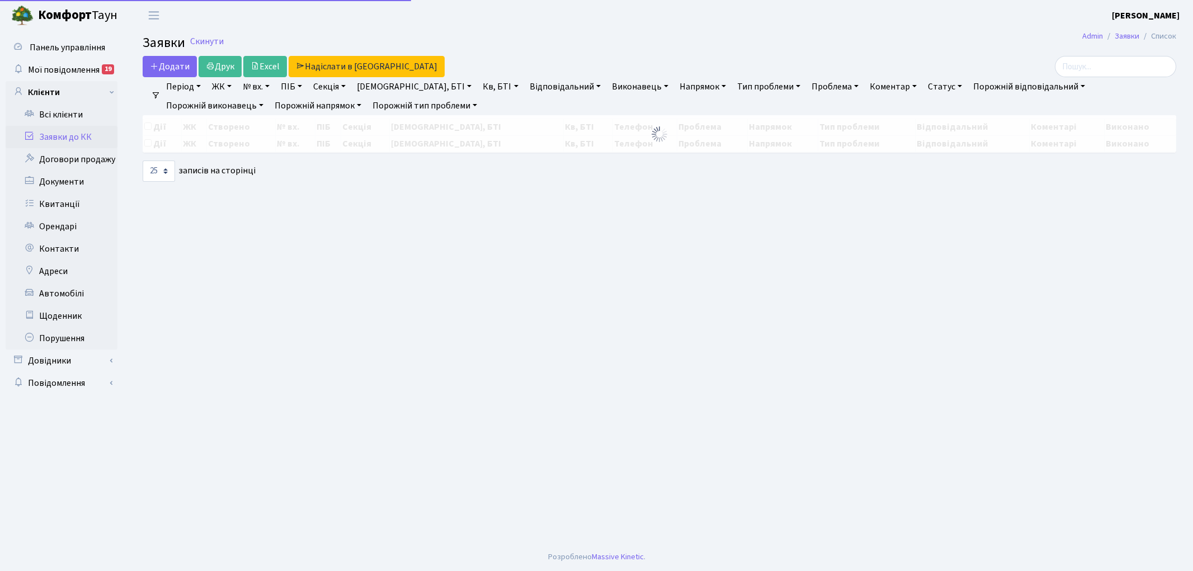
select select "25"
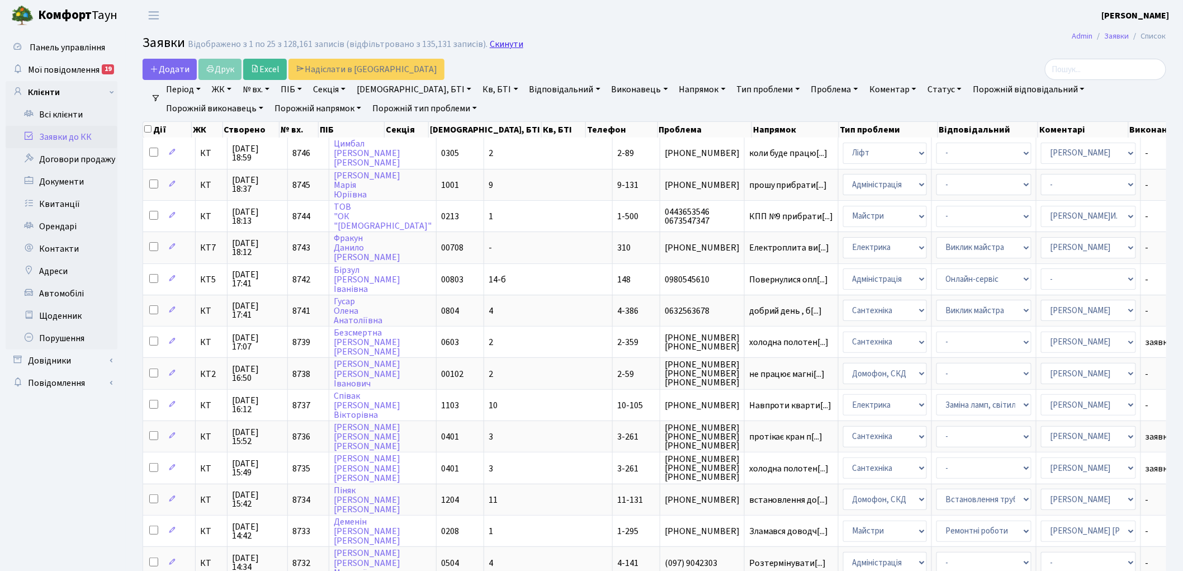
click at [502, 44] on link "Скинути" at bounding box center [507, 44] width 34 height 11
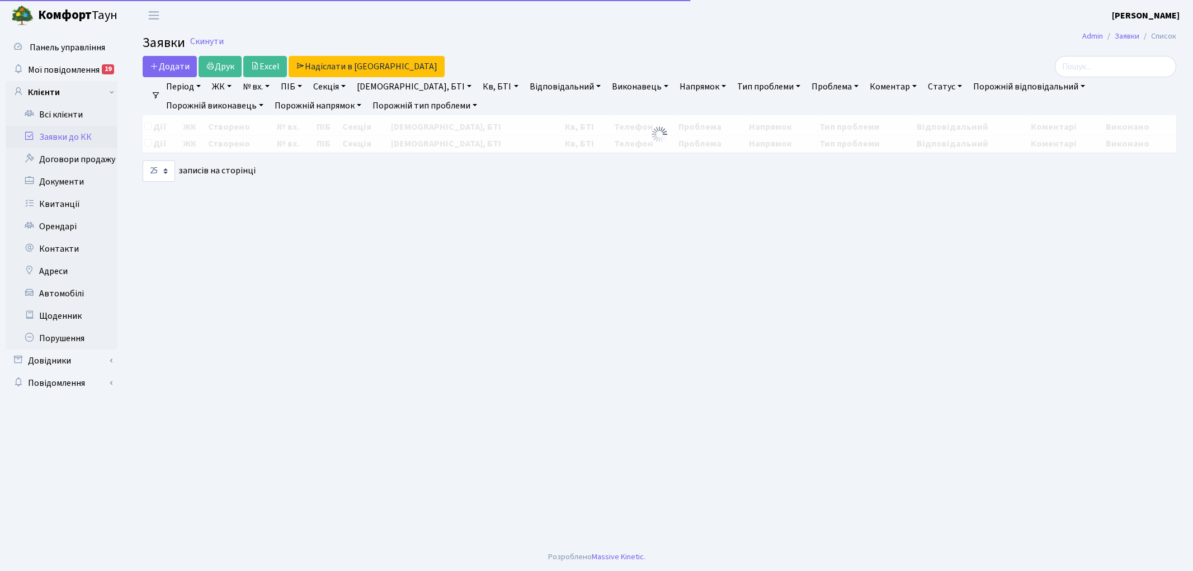
select select "25"
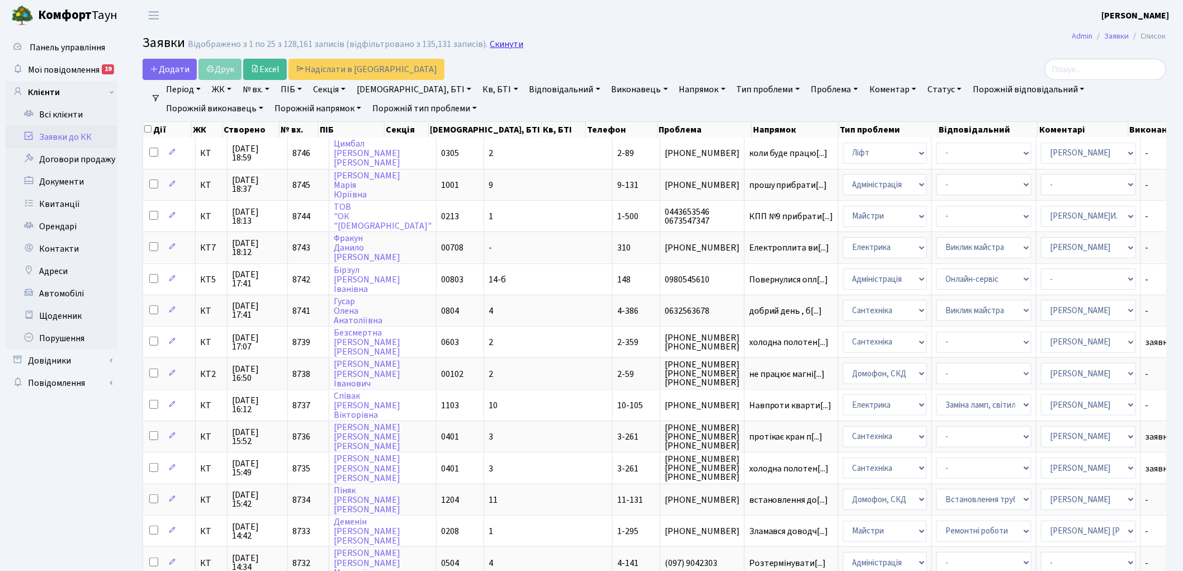
click at [499, 42] on link "Скинути" at bounding box center [507, 44] width 34 height 11
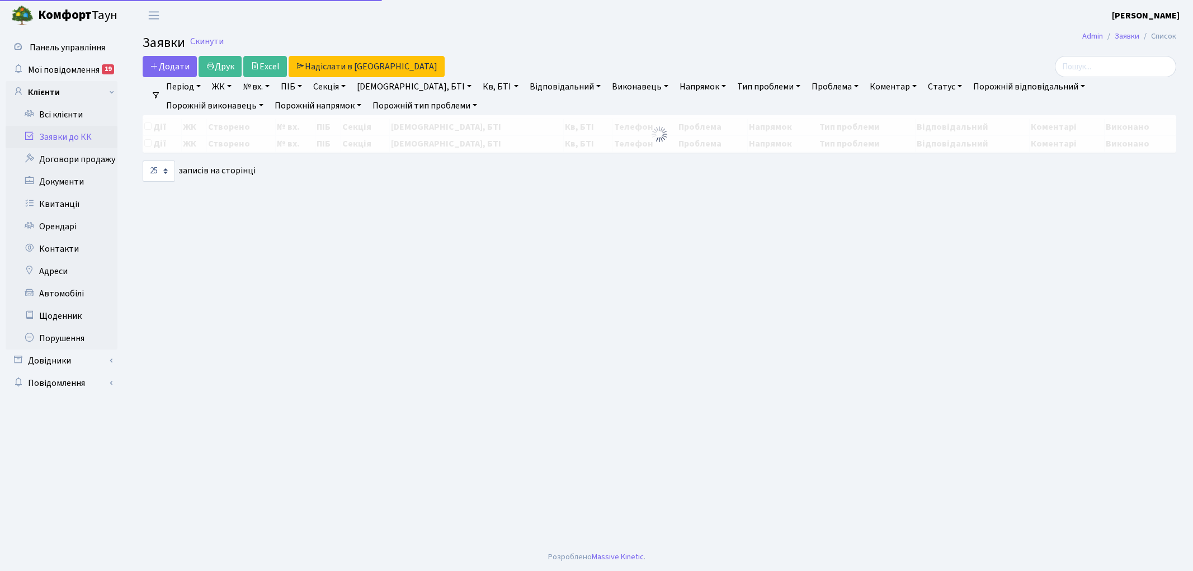
select select "25"
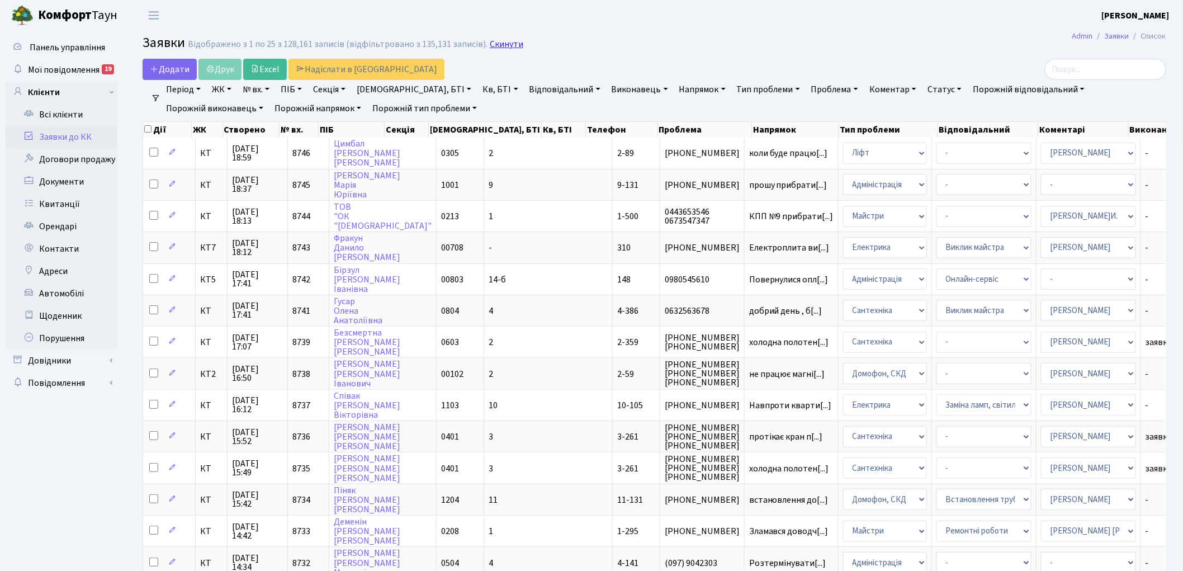
click at [503, 48] on link "Скинути" at bounding box center [507, 44] width 34 height 11
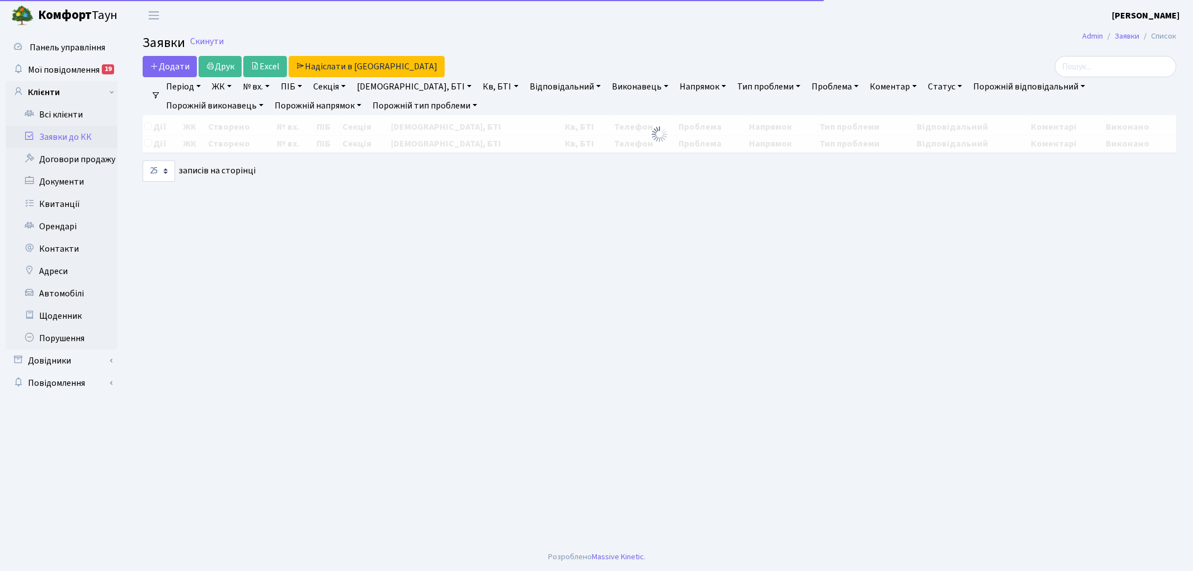
select select "25"
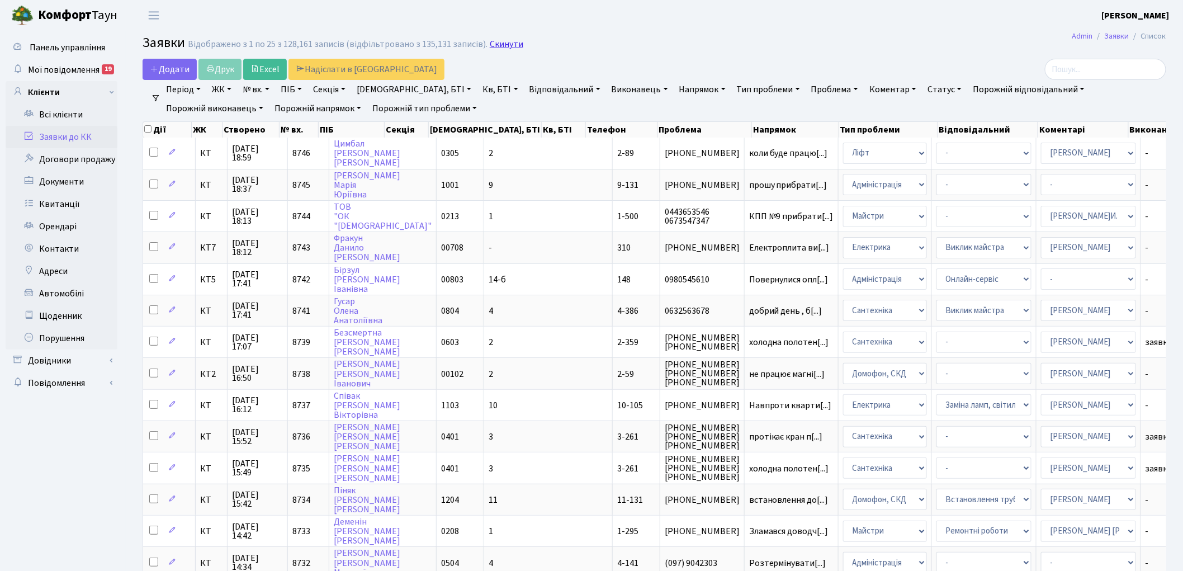
click at [502, 42] on link "Скинути" at bounding box center [507, 44] width 34 height 11
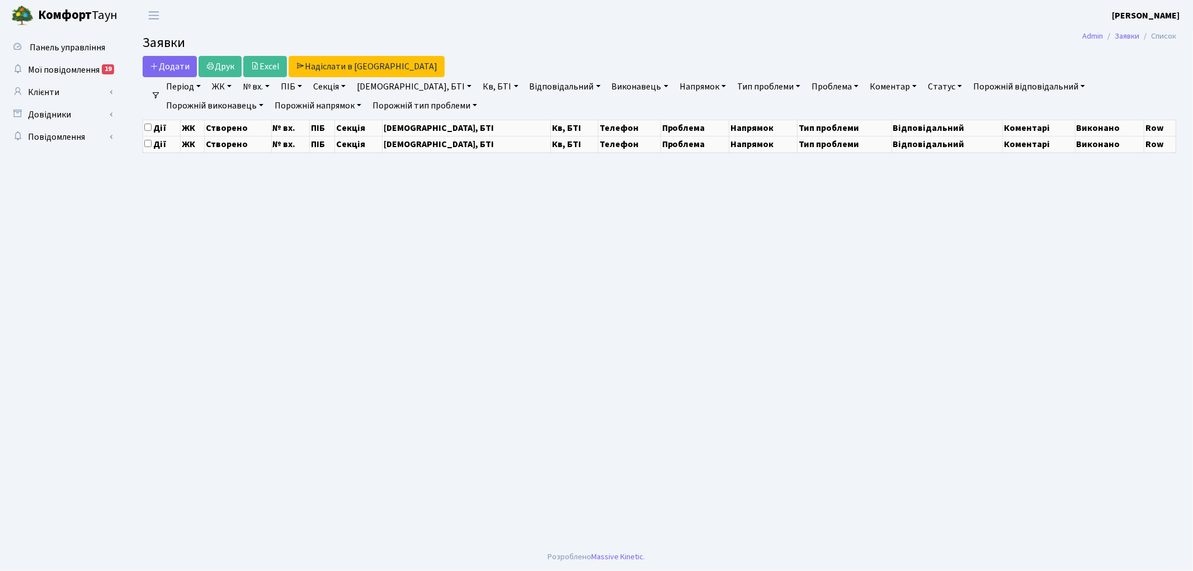
select select "25"
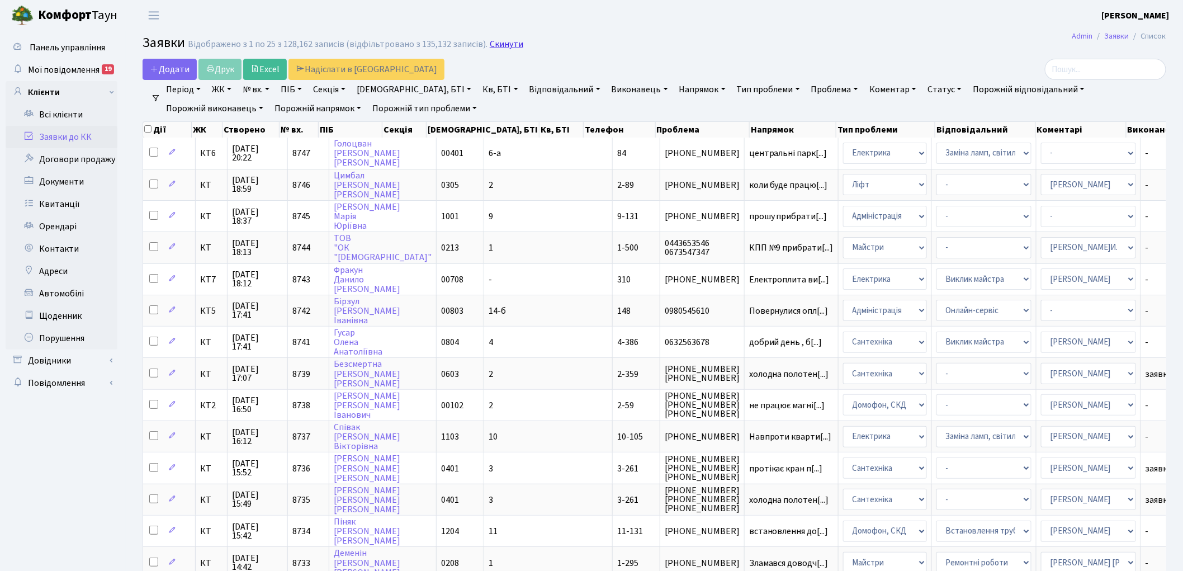
click at [501, 45] on link "Скинути" at bounding box center [507, 44] width 34 height 11
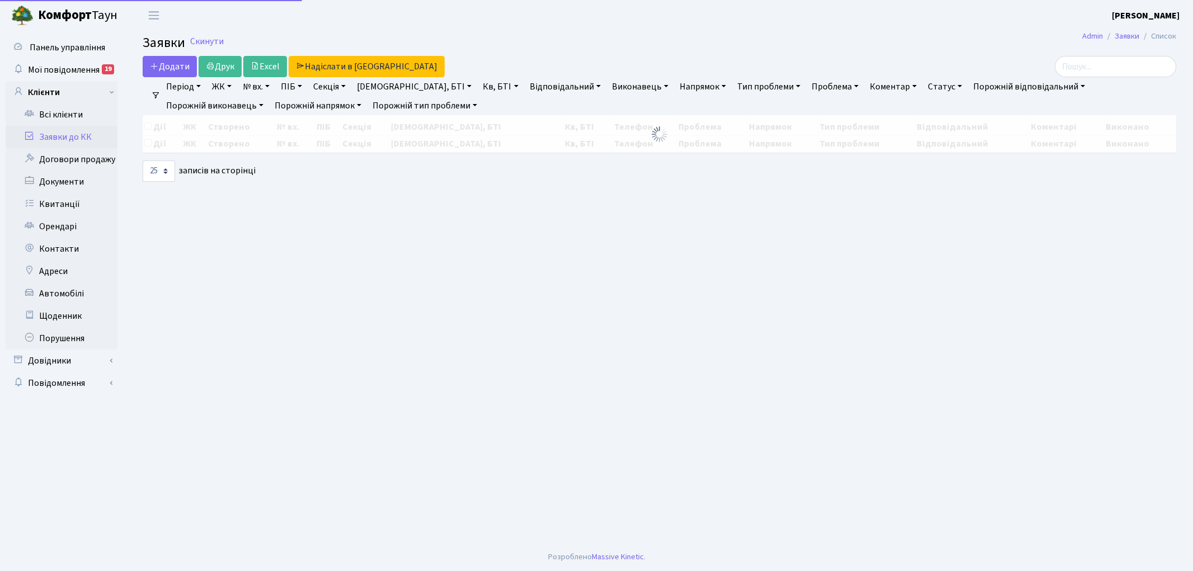
select select "25"
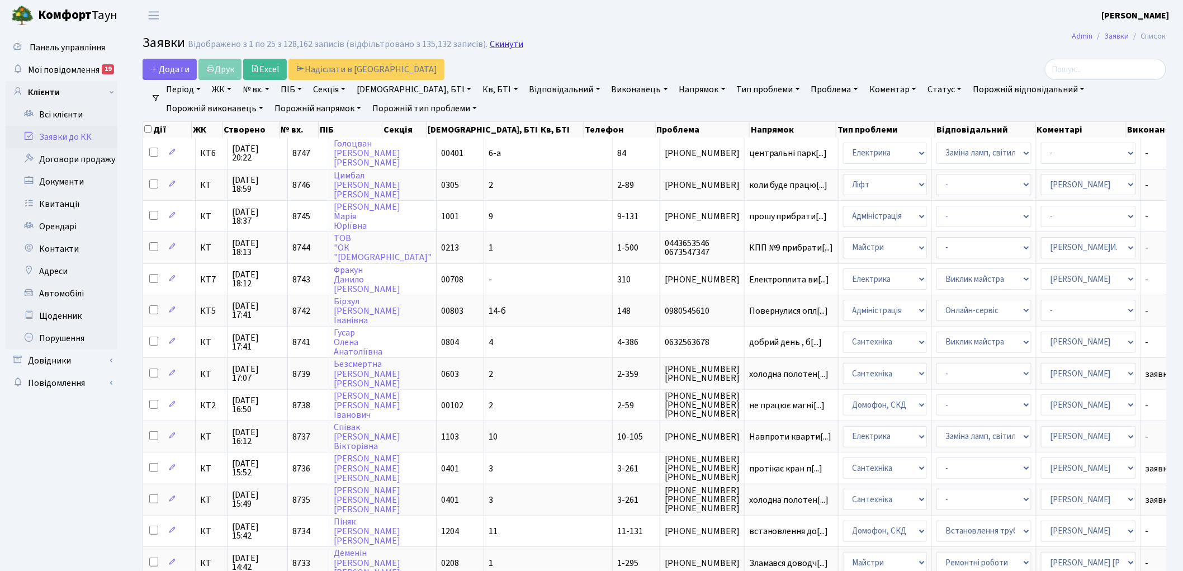
click at [494, 47] on link "Скинути" at bounding box center [507, 44] width 34 height 11
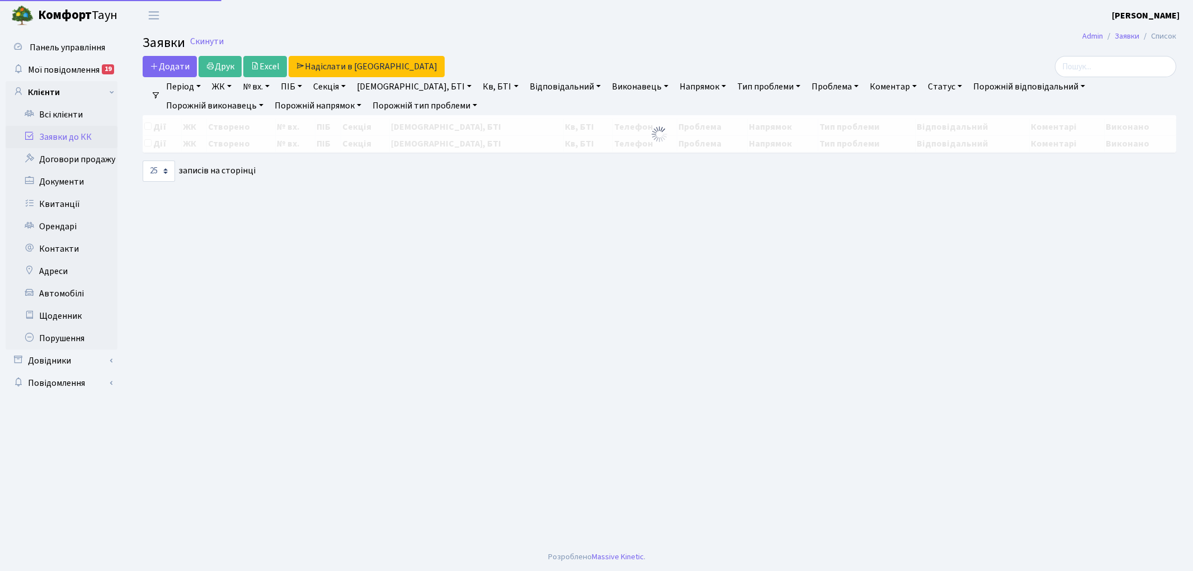
select select "25"
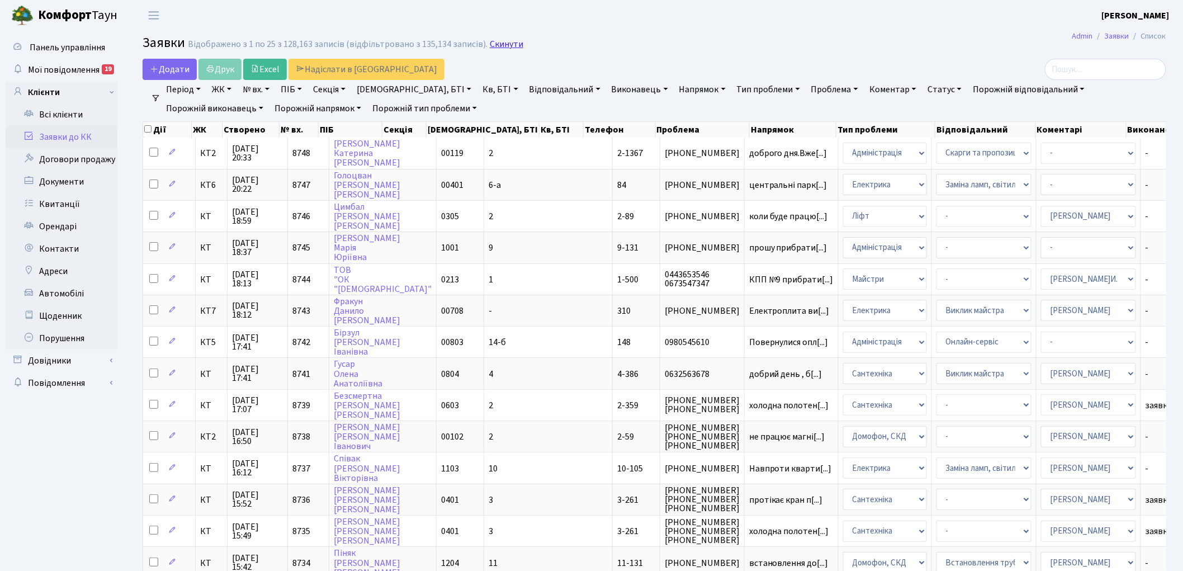
click at [490, 40] on link "Скинути" at bounding box center [507, 44] width 34 height 11
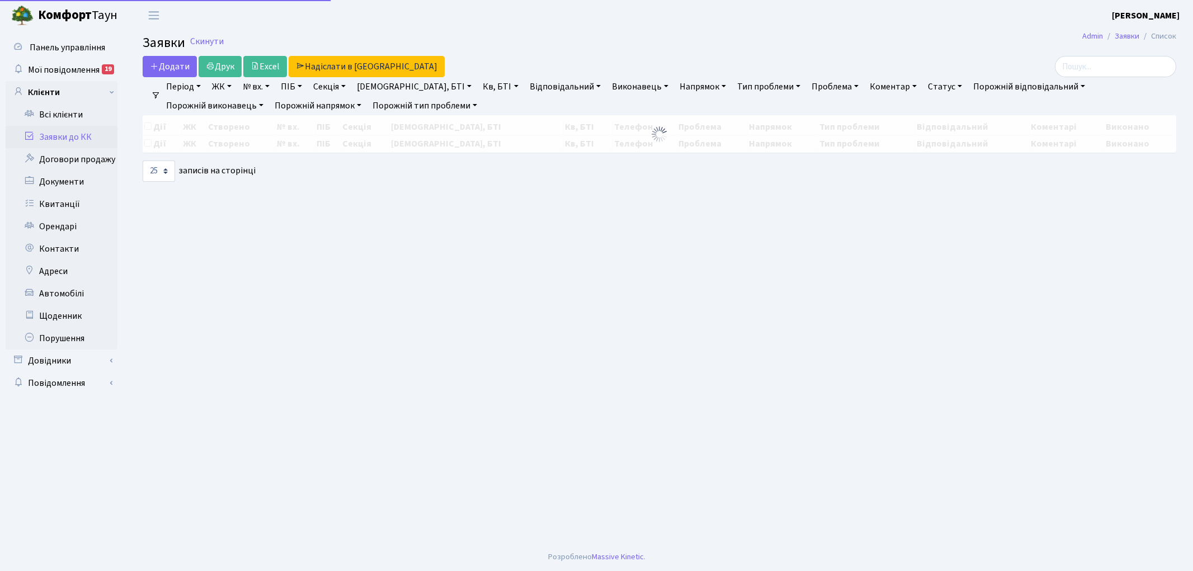
select select "25"
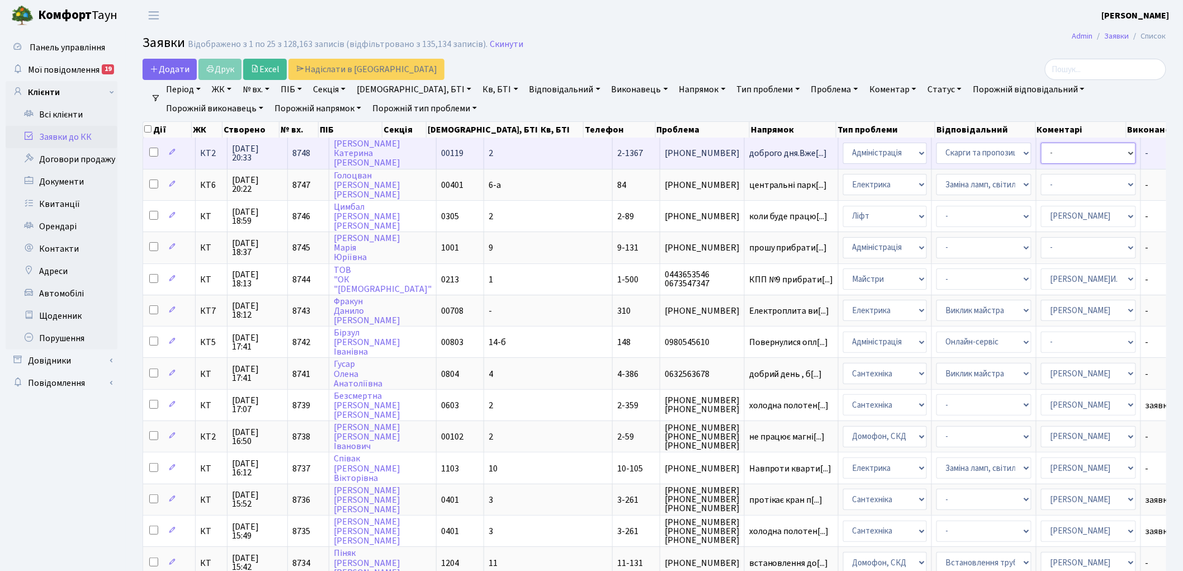
click at [1041, 151] on select "- Адміністратор ЖК ДП Адміністратор ЖК КТ Адміністратор ЖК СП Вижул В. В. Горді…" at bounding box center [1088, 153] width 95 height 21
select select "11"
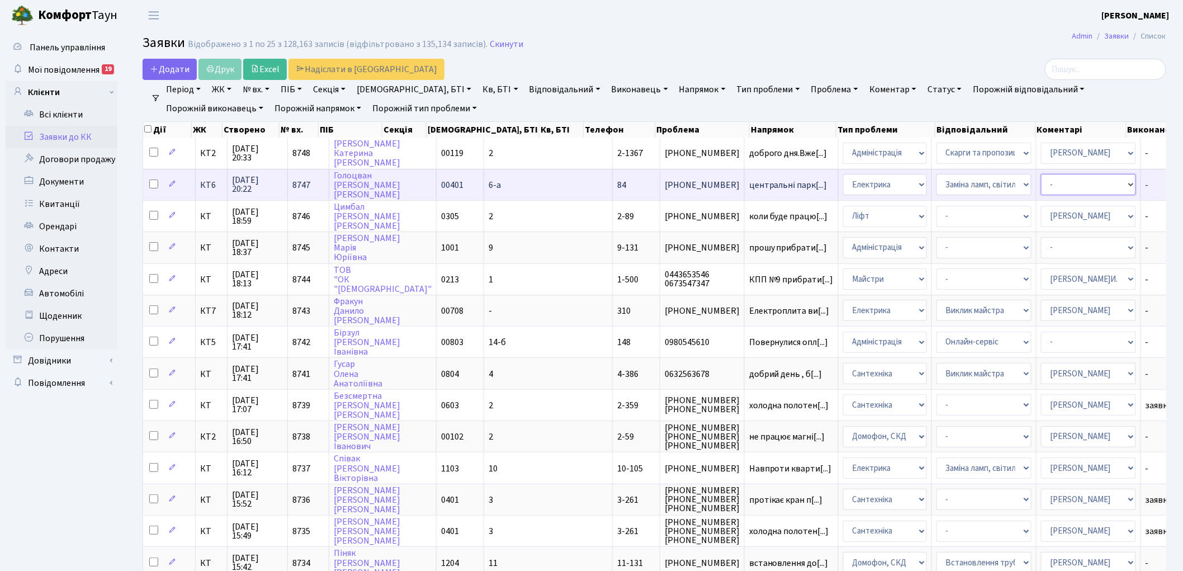
click at [1041, 186] on select "- Адміністратор ЖК ДП Адміністратор ЖК КТ Адміністратор ЖК СП Вижул В. В. Горді…" at bounding box center [1088, 184] width 95 height 21
select select "22"
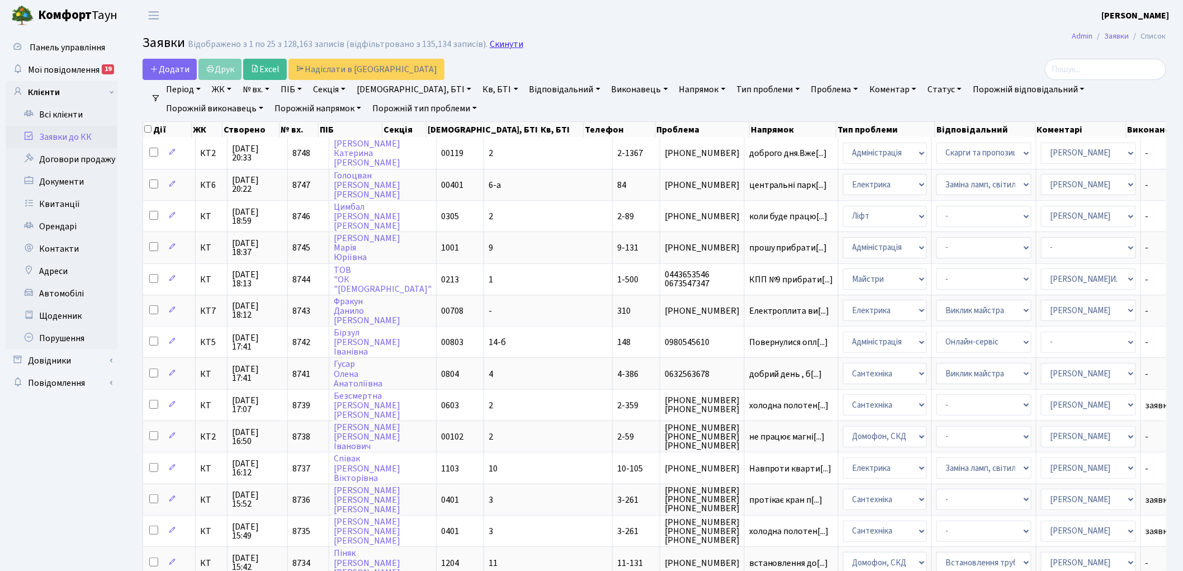
click at [497, 47] on link "Скинути" at bounding box center [507, 44] width 34 height 11
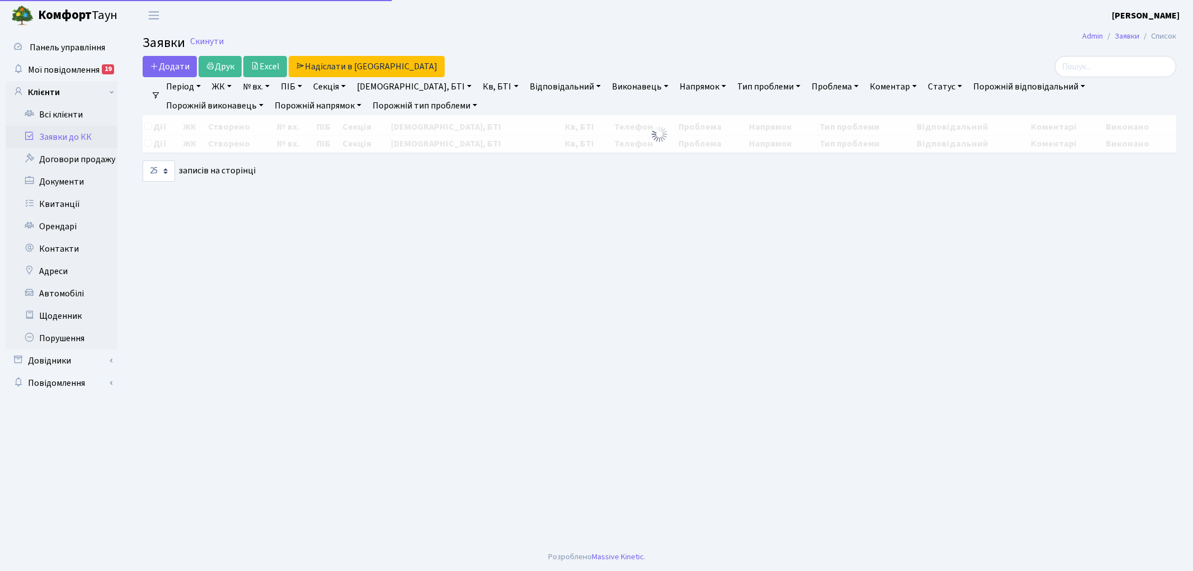
select select "25"
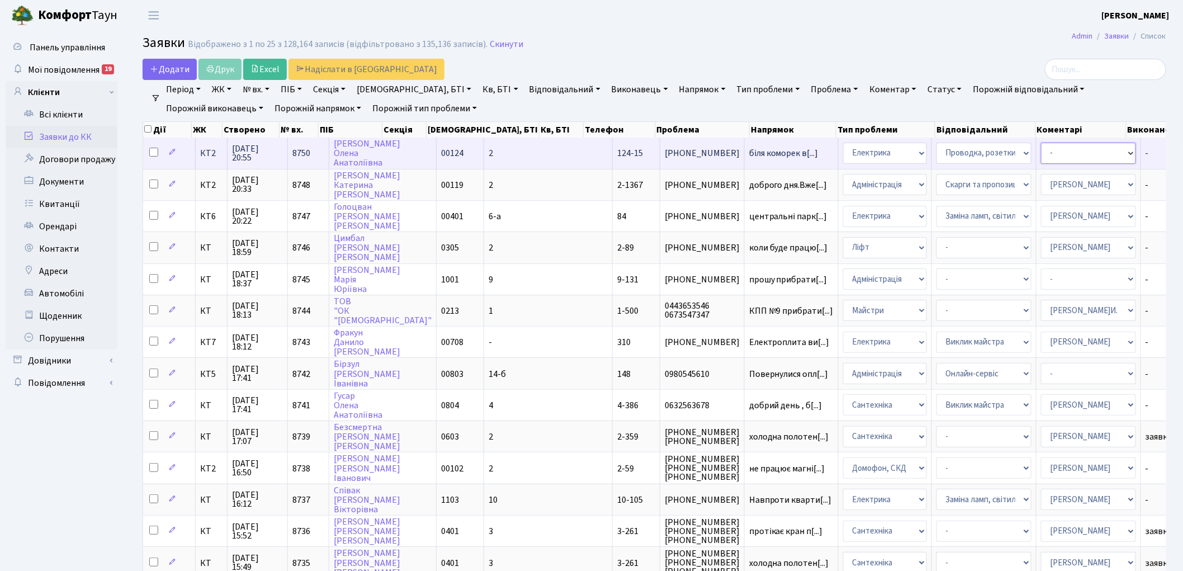
click at [1041, 154] on select "- Адміністратор ЖК ДП Адміністратор ЖК КТ Адміністратор ЖК СП Вижул В. В. Горді…" at bounding box center [1088, 153] width 95 height 21
select select "22"
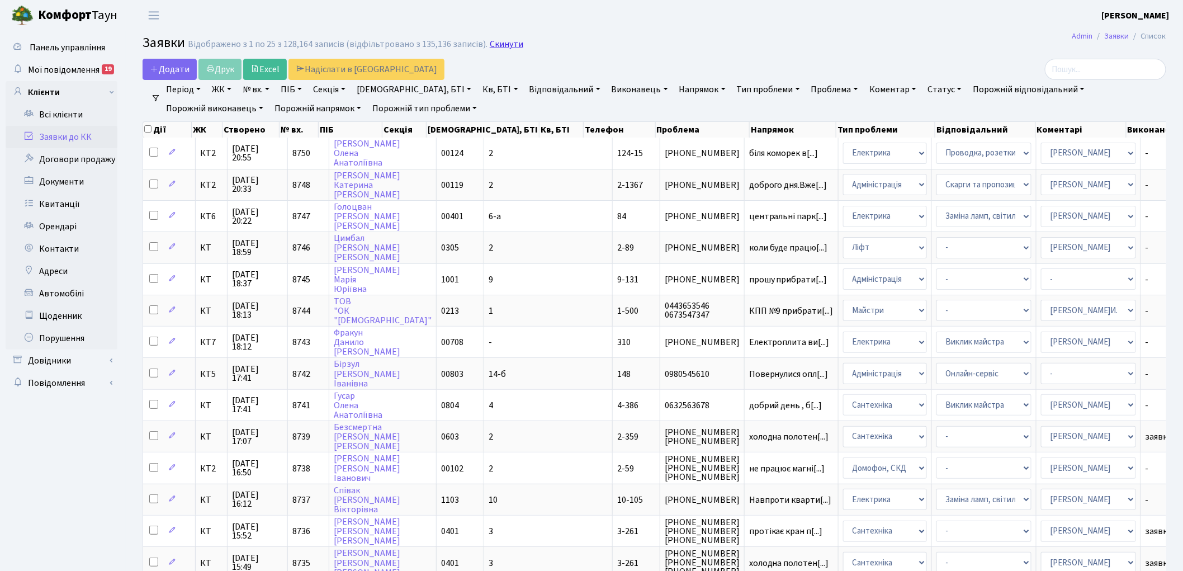
click at [497, 46] on link "Скинути" at bounding box center [507, 44] width 34 height 11
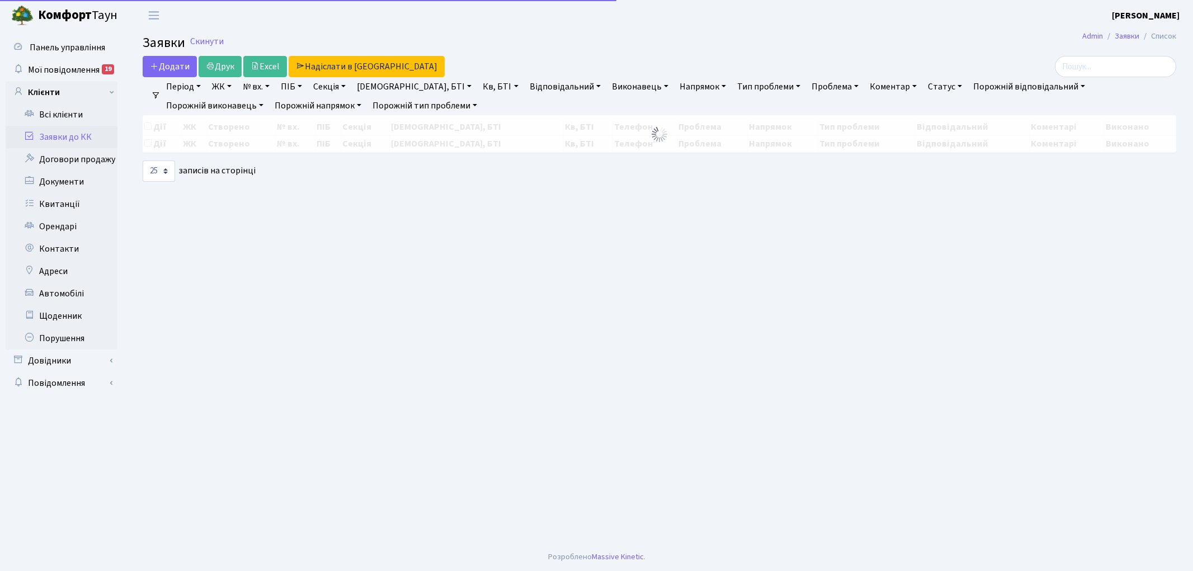
select select "25"
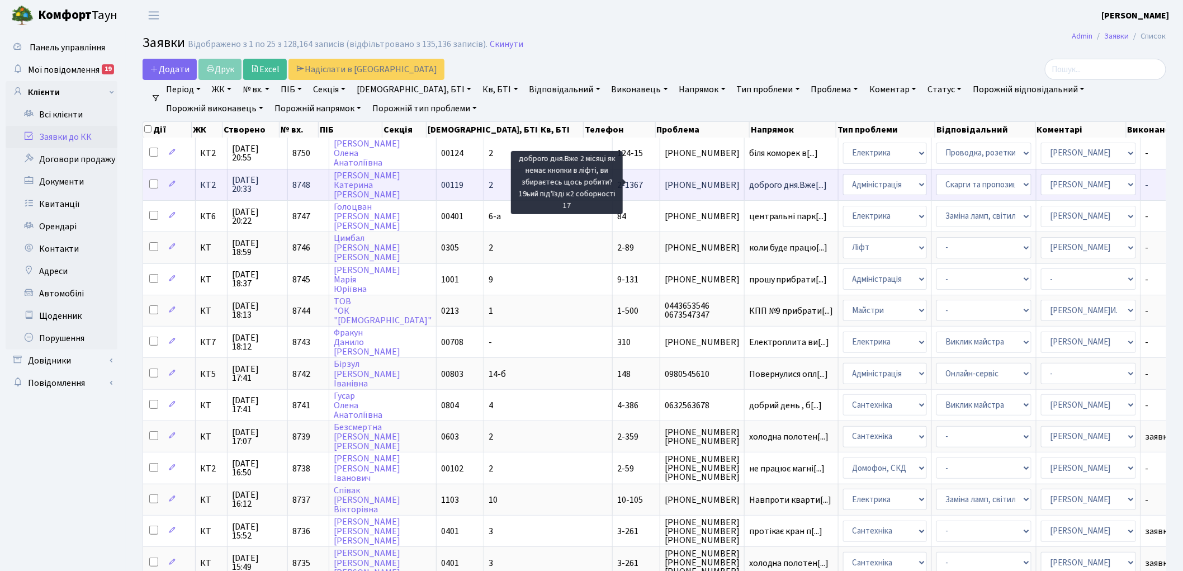
click at [749, 181] on span "доброго дня.Вже[...]" at bounding box center [788, 185] width 78 height 12
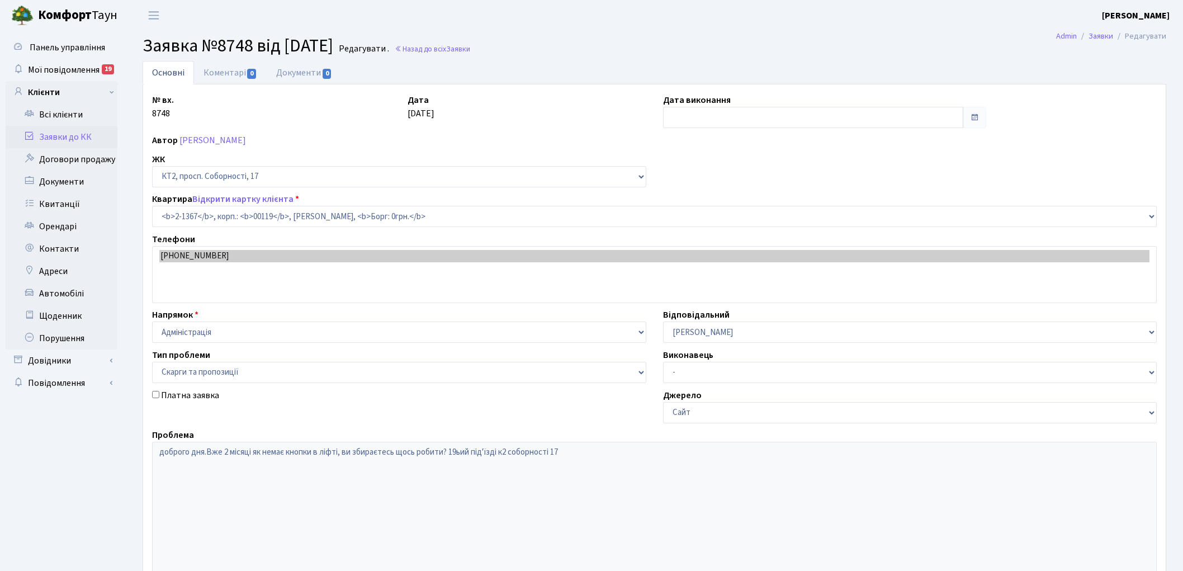
select select "12982"
select select "55"
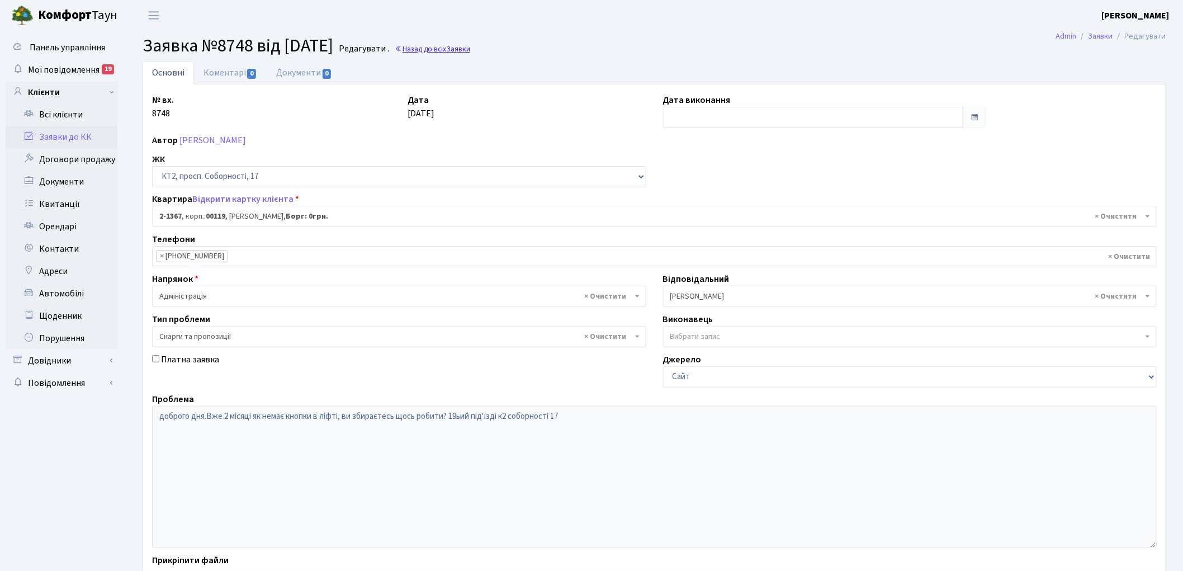
click at [460, 47] on link "Назад до всіх Заявки" at bounding box center [432, 49] width 75 height 11
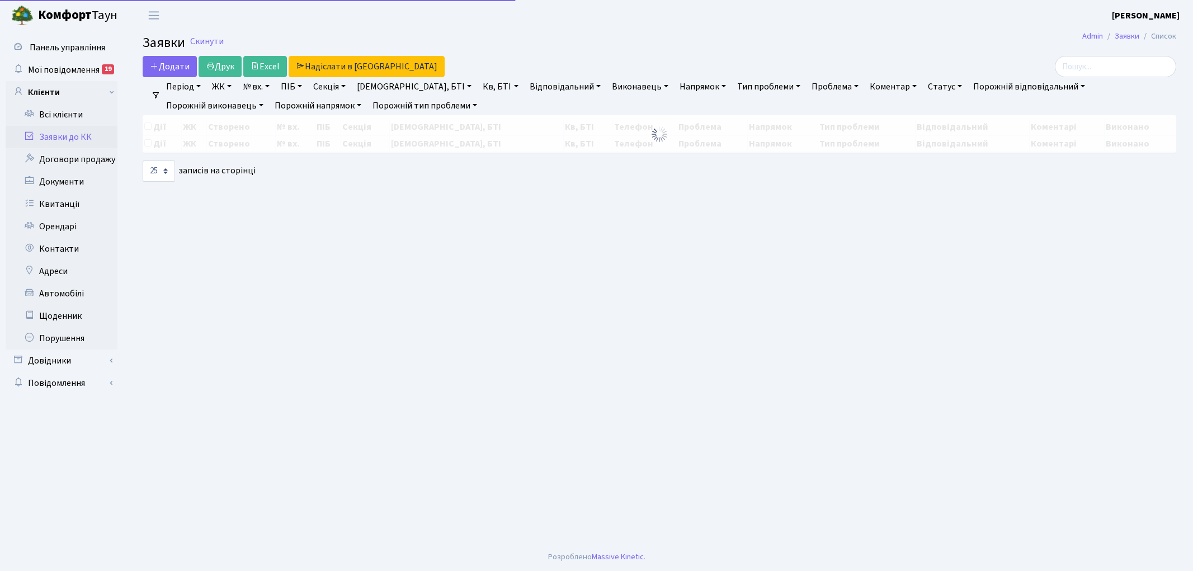
select select "25"
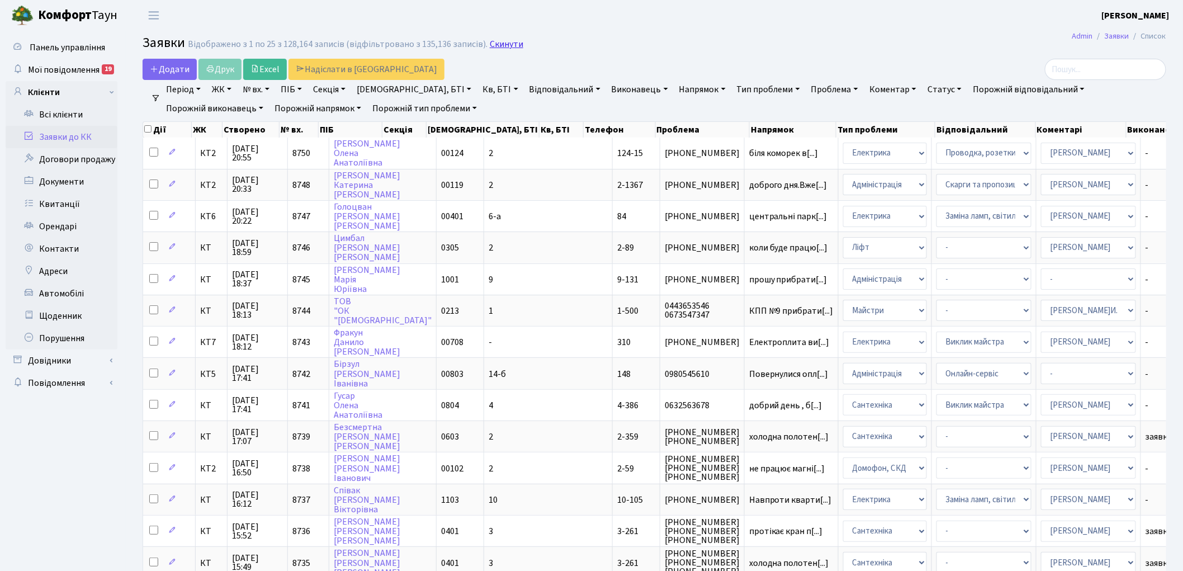
click at [496, 45] on link "Скинути" at bounding box center [507, 44] width 34 height 11
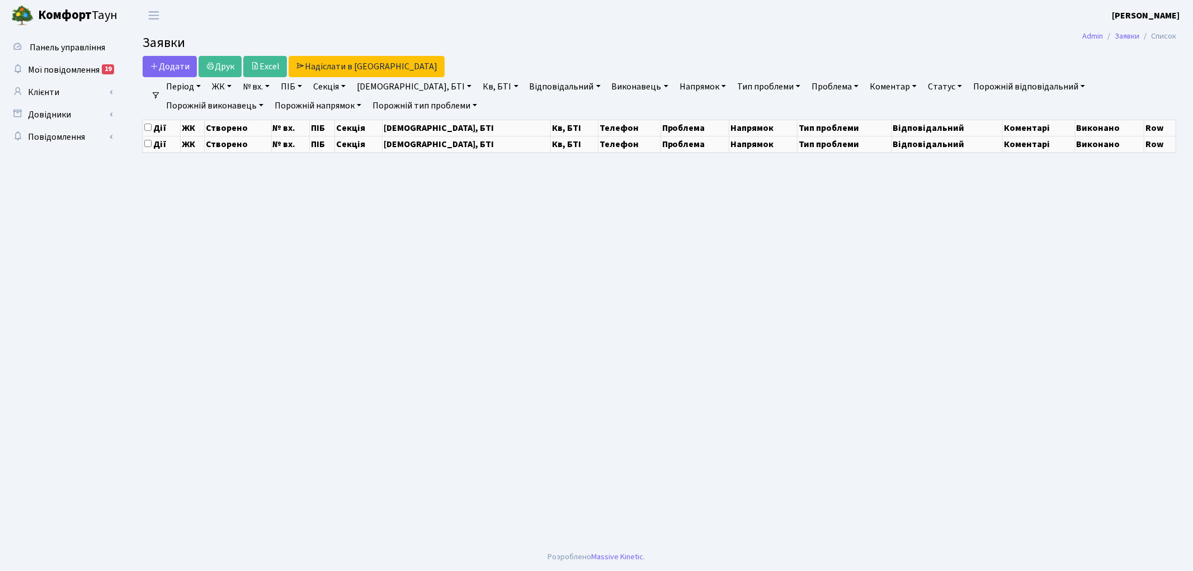
select select "25"
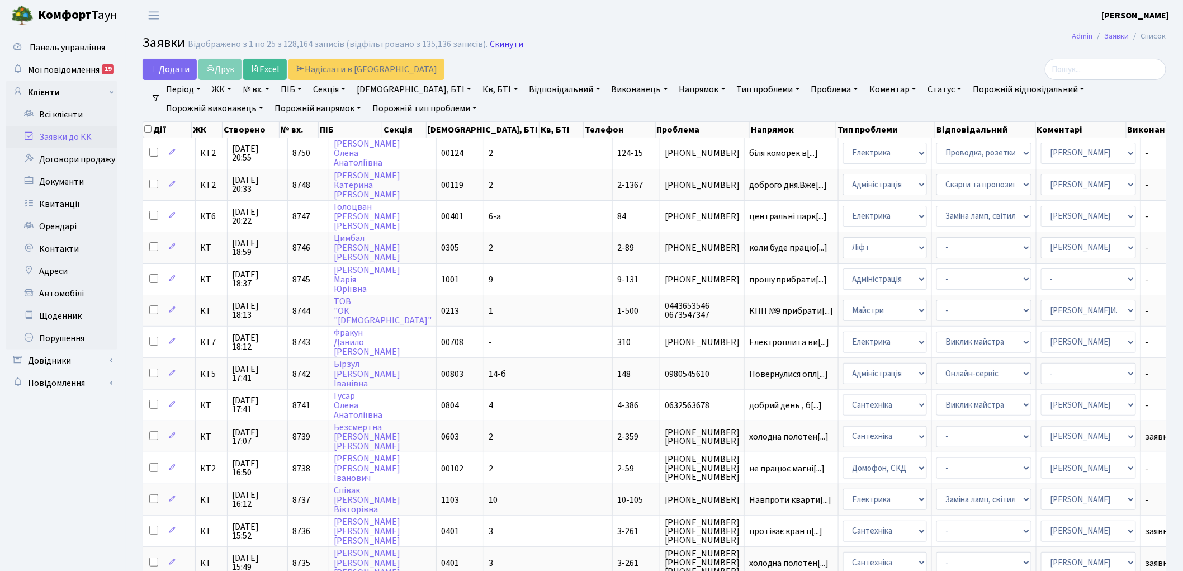
click at [497, 49] on link "Скинути" at bounding box center [507, 44] width 34 height 11
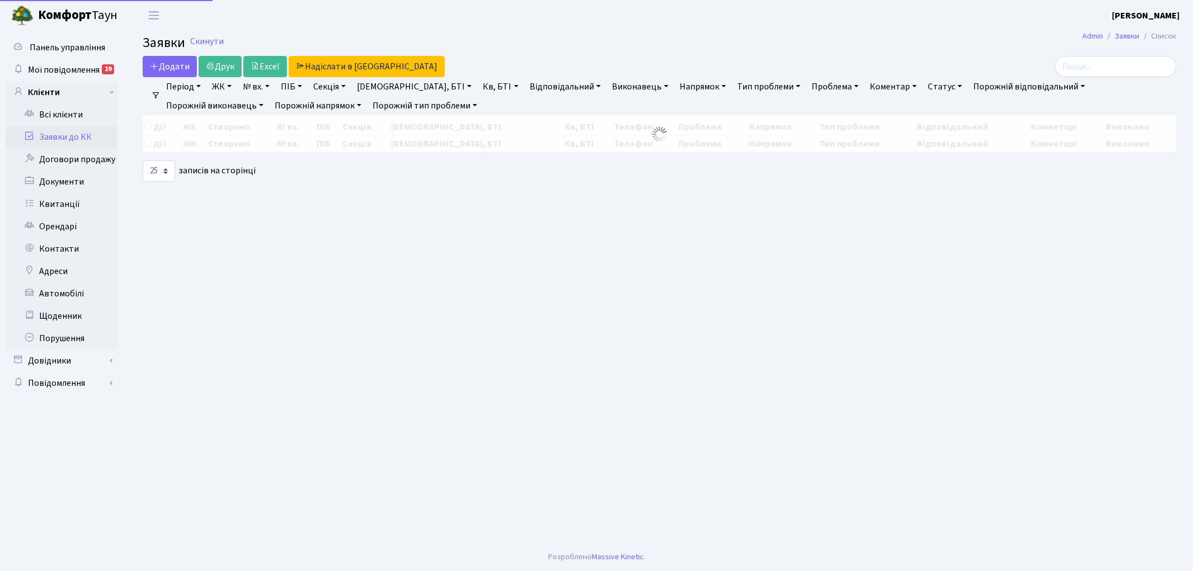
select select "25"
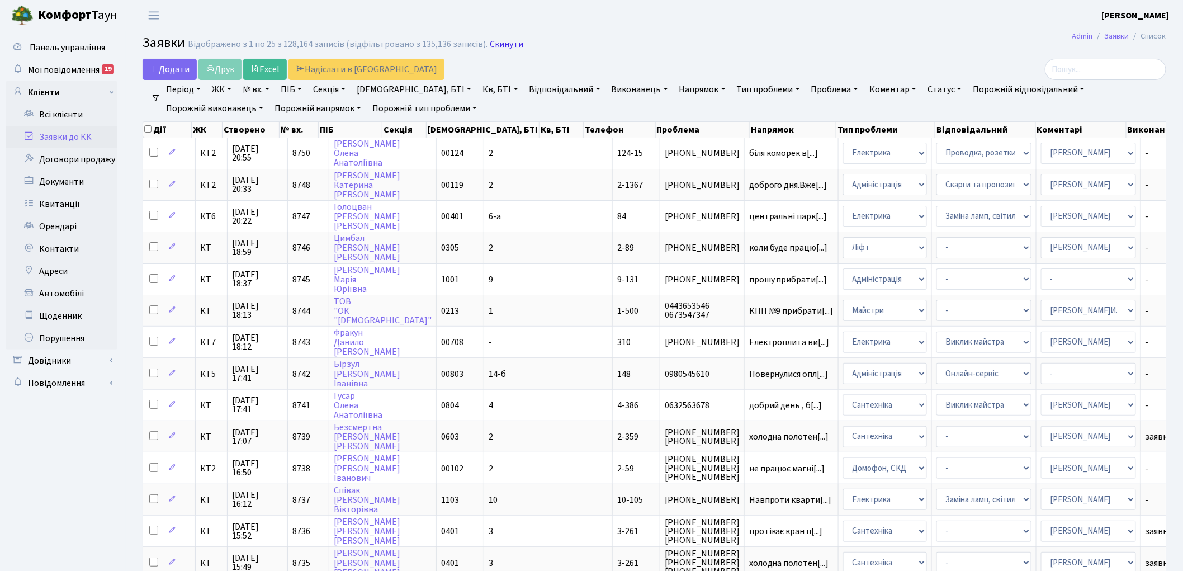
click at [500, 45] on link "Скинути" at bounding box center [507, 44] width 34 height 11
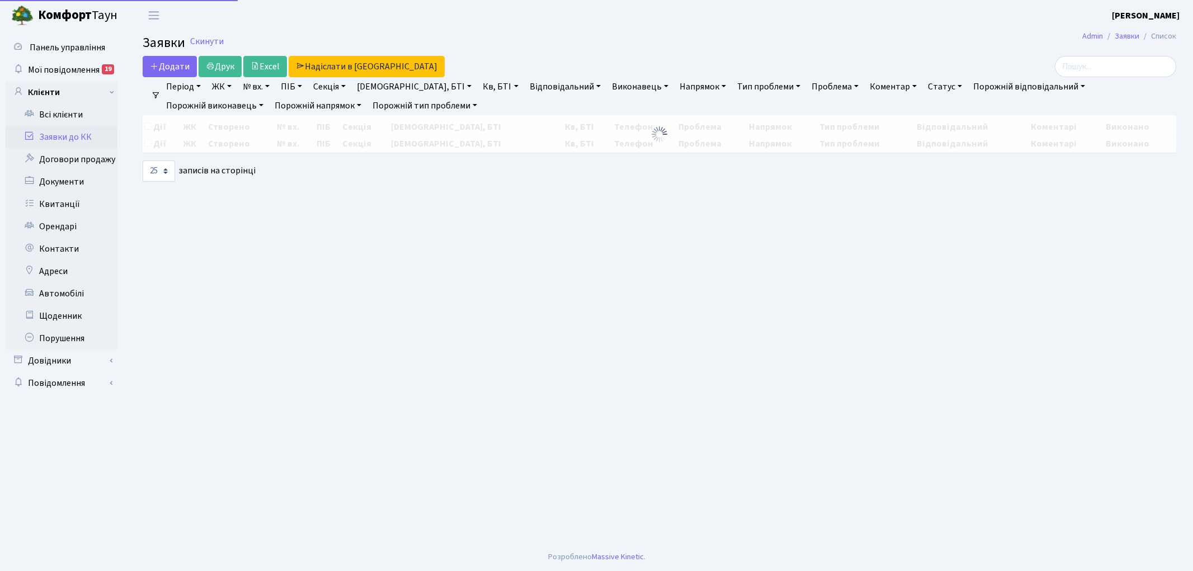
select select "25"
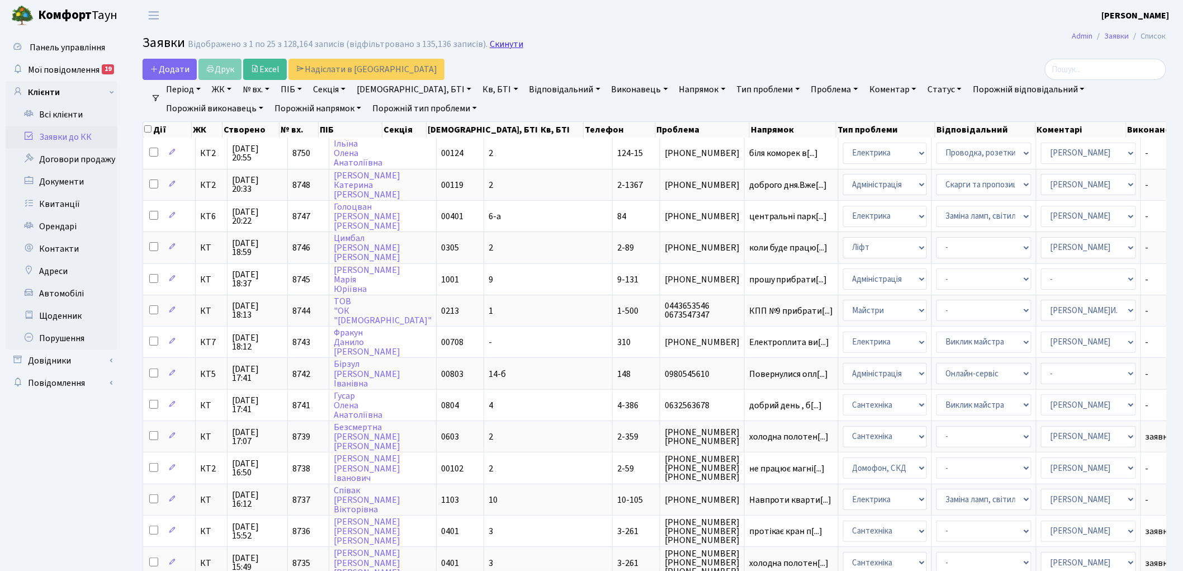
click at [493, 49] on link "Скинути" at bounding box center [507, 44] width 34 height 11
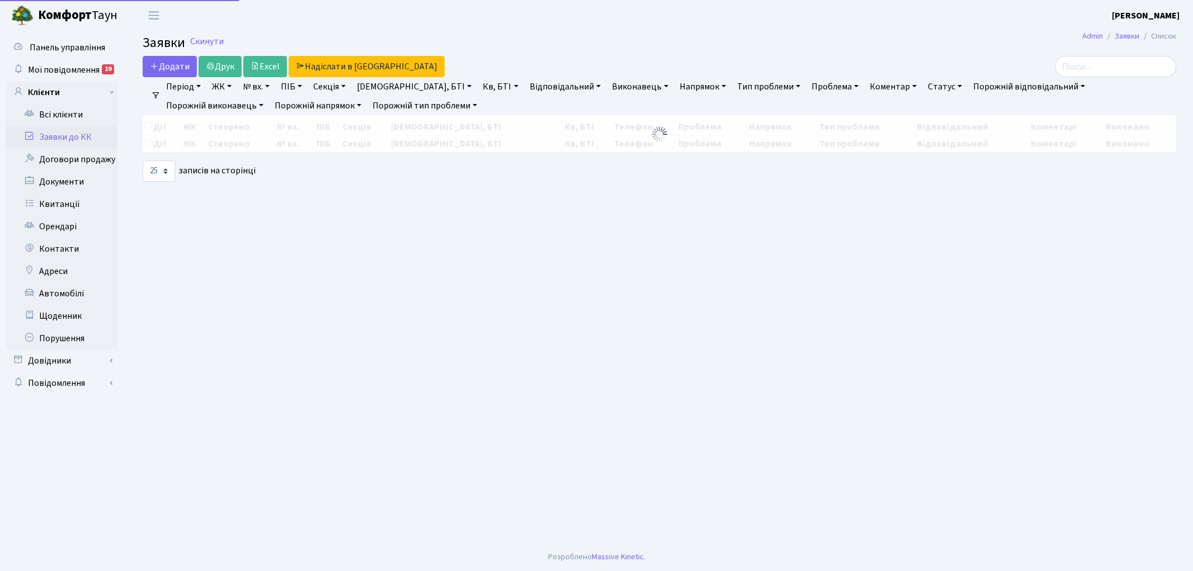
select select "25"
